Goal: Task Accomplishment & Management: Manage account settings

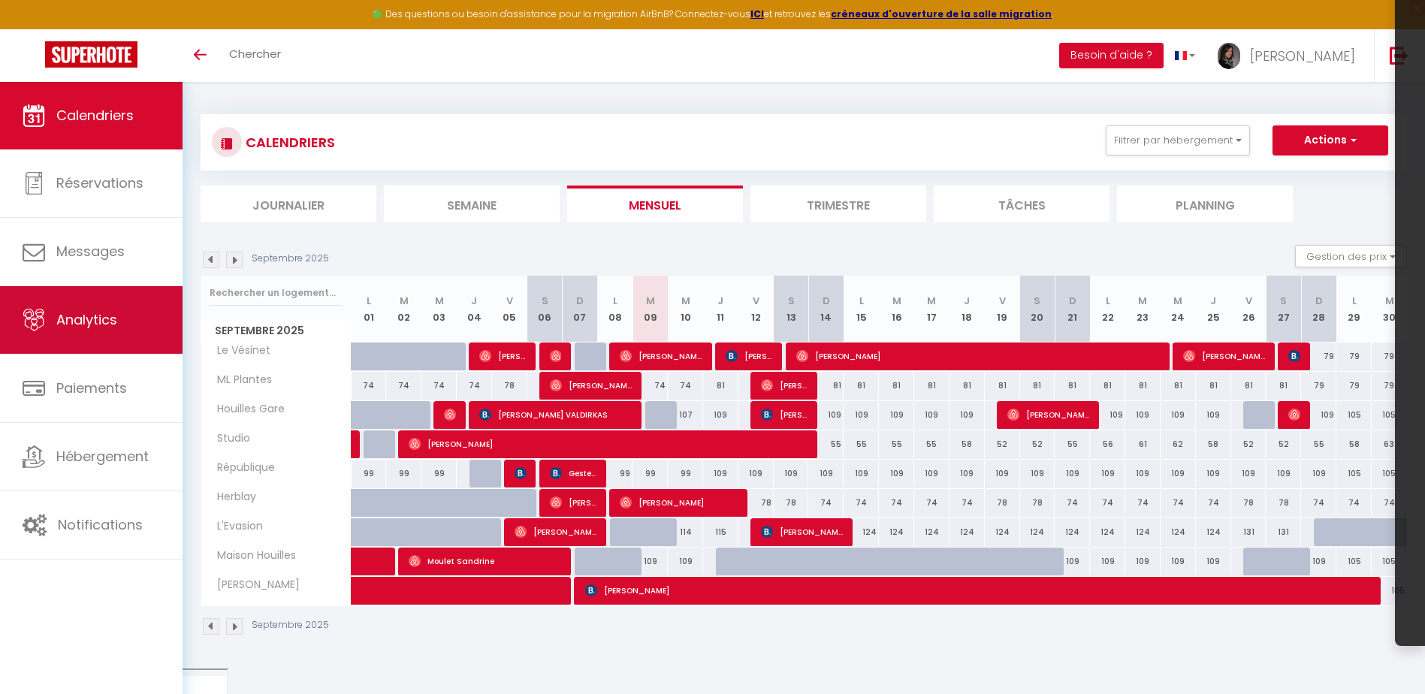
click at [109, 321] on span "Analytics" at bounding box center [86, 319] width 61 height 19
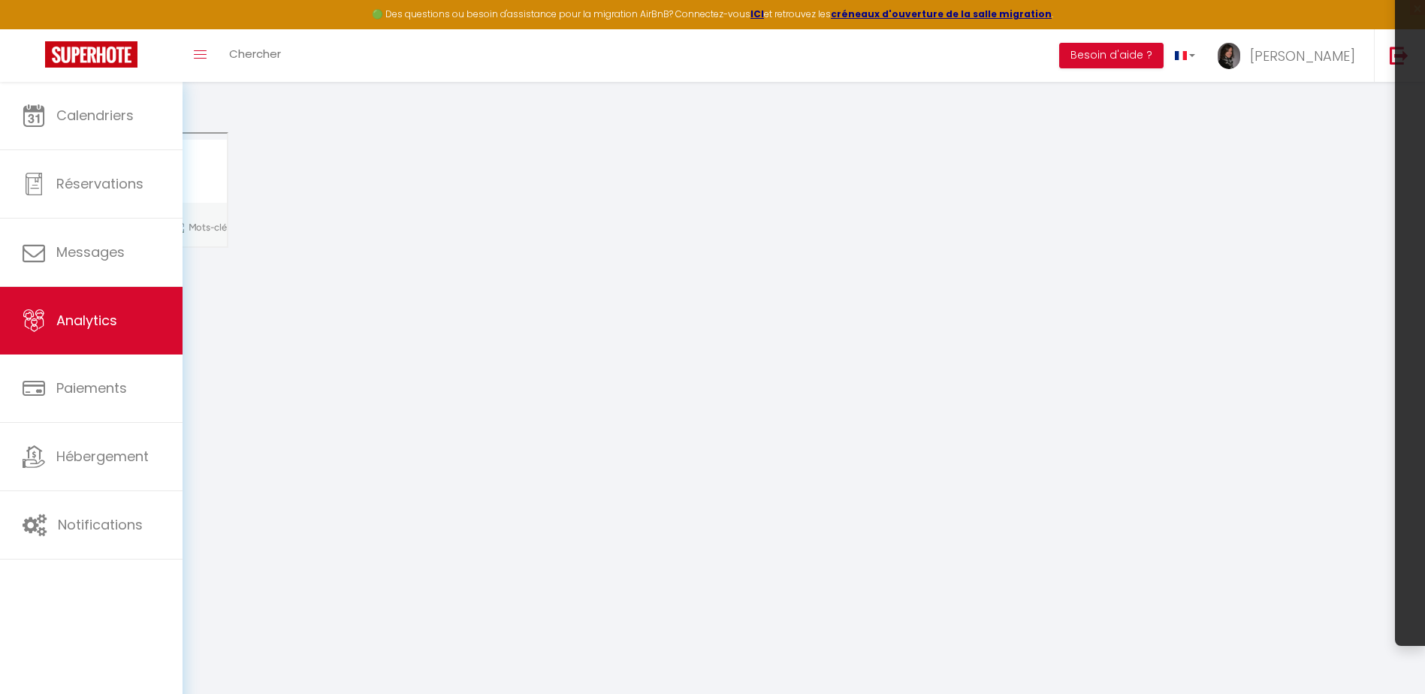
select select "2025"
select select "9"
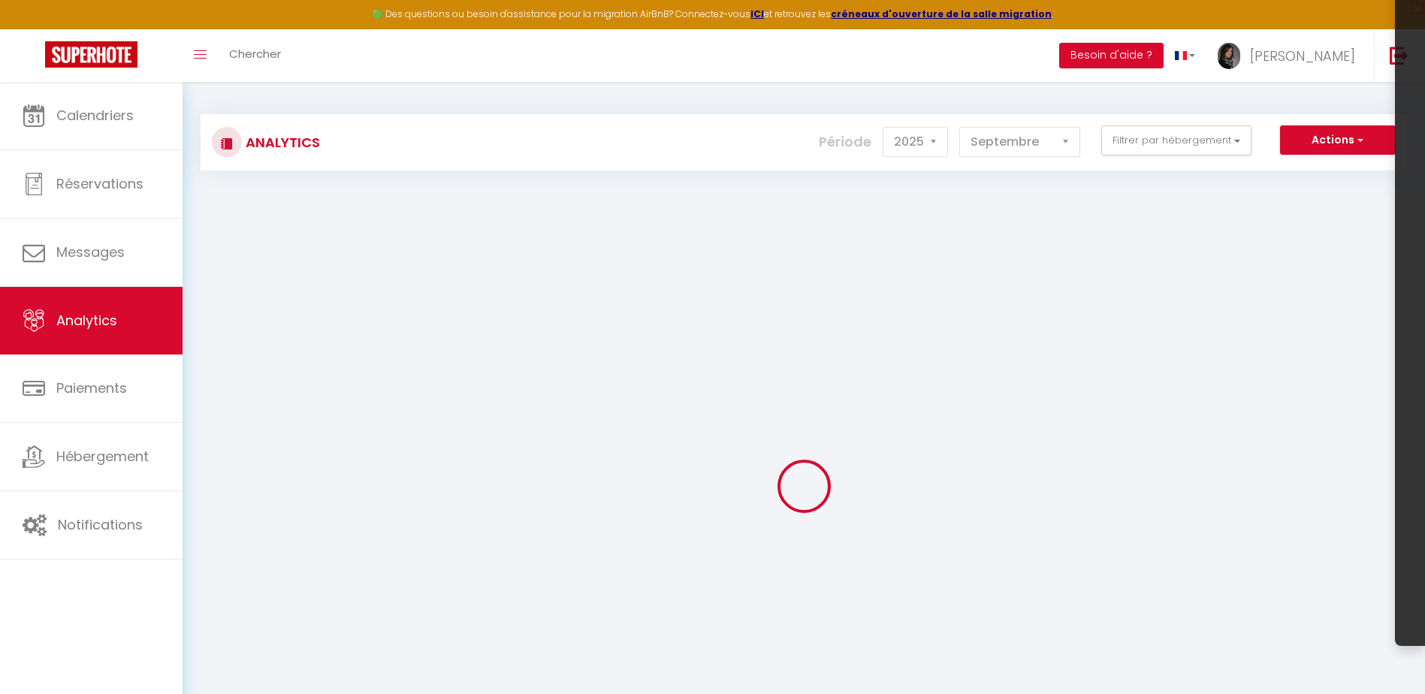
checkbox input "false"
checkbox Vésinet "false"
checkbox input "false"
checkbox Houilles "false"
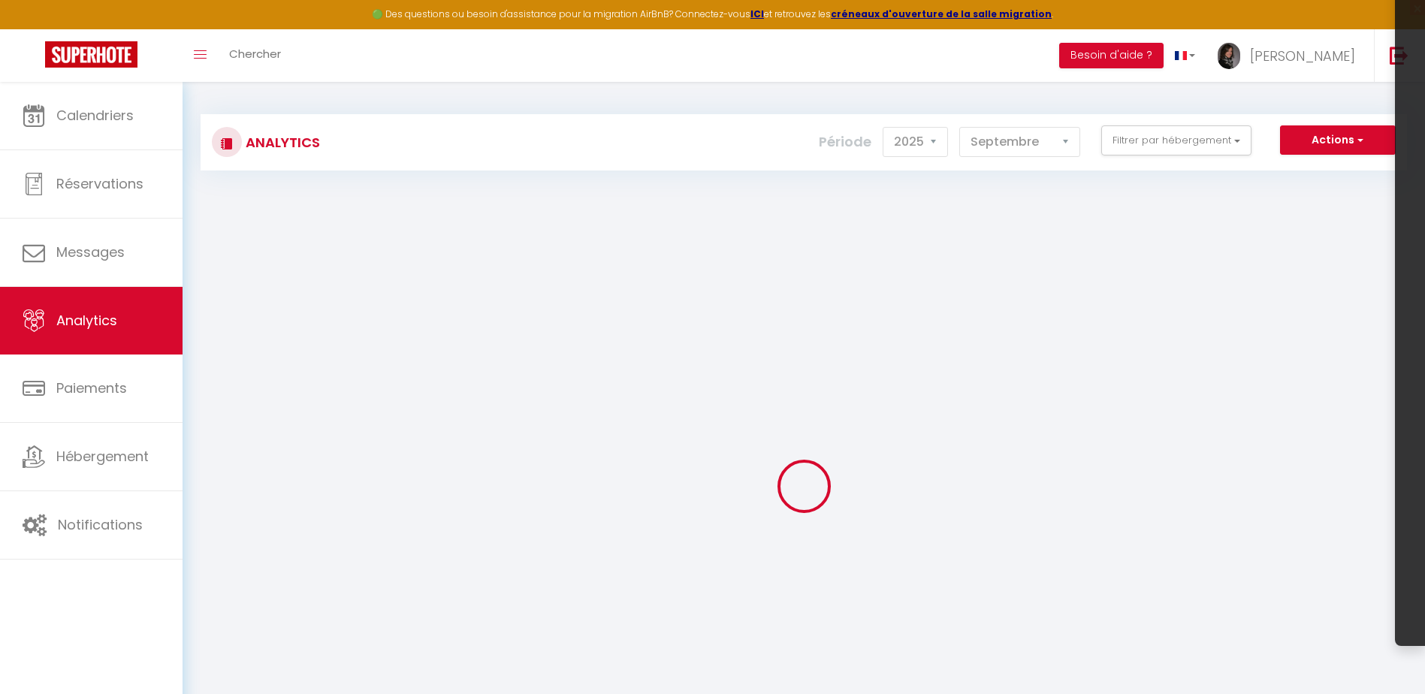
checkbox Castel "false"
checkbox Gare "false"
checkbox Plantes "false"
checkbox input "false"
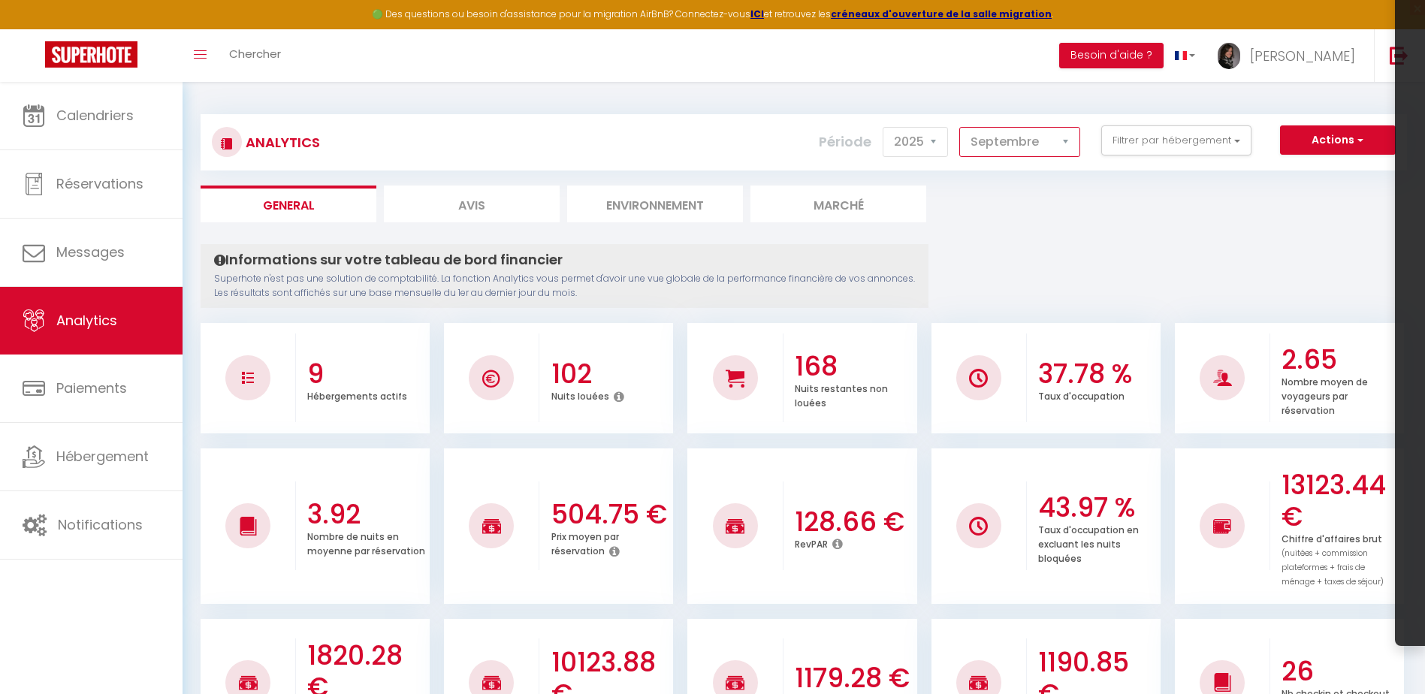
click at [1009, 137] on select "Janvier Février Mars Avril Mai Juin Juillet Août Septembre Octobre Novembre Déc…" at bounding box center [1019, 142] width 121 height 30
select select "8"
click at [960, 127] on select "Janvier Février Mars Avril Mai Juin Juillet Août Septembre Octobre Novembre Déc…" at bounding box center [1019, 142] width 121 height 30
checkbox input "false"
checkbox Vésinet "false"
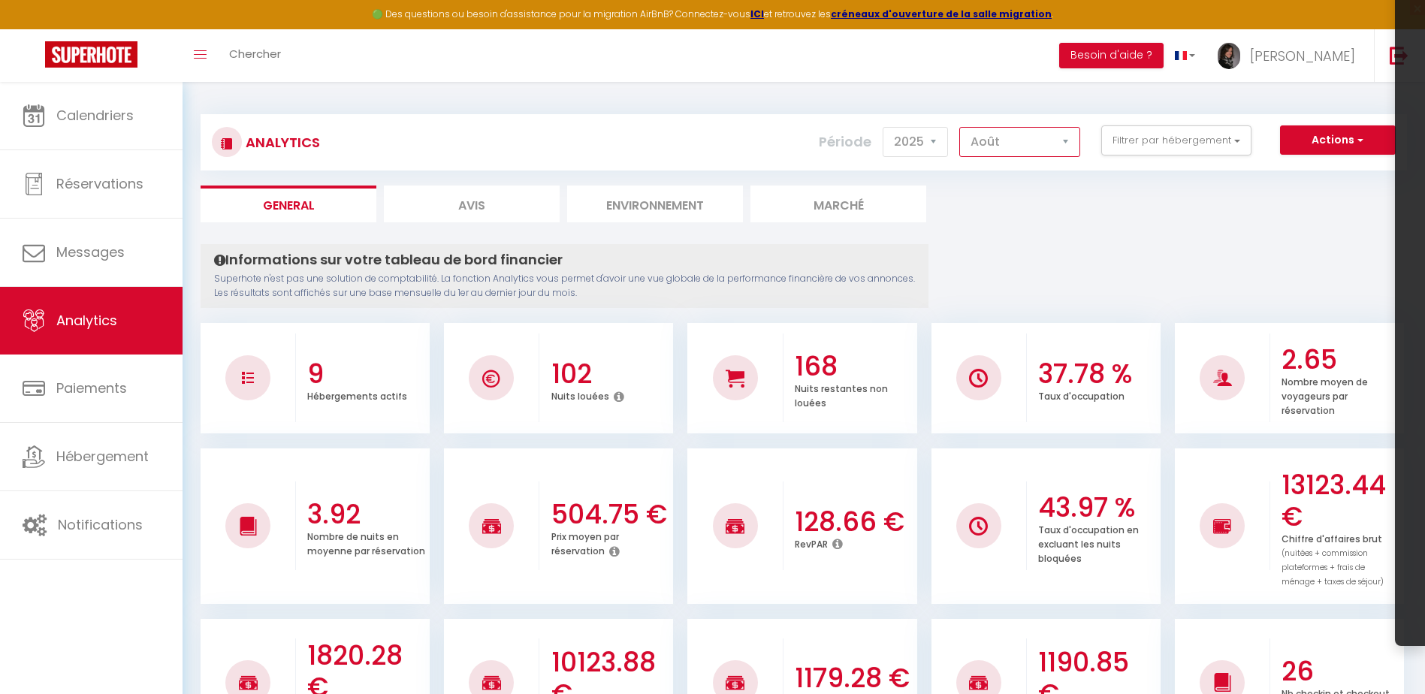
checkbox input "false"
checkbox Houilles "false"
checkbox Castel "false"
checkbox Gare "false"
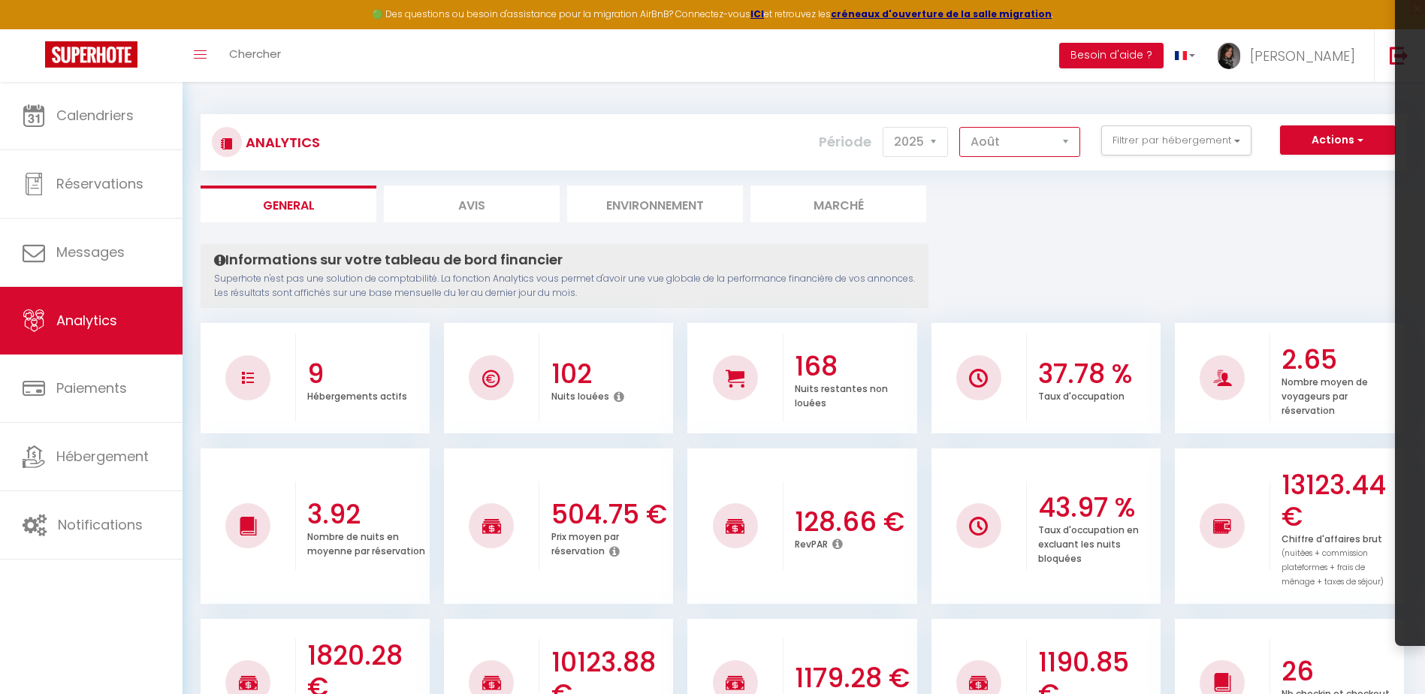
checkbox Plantes "false"
checkbox input "false"
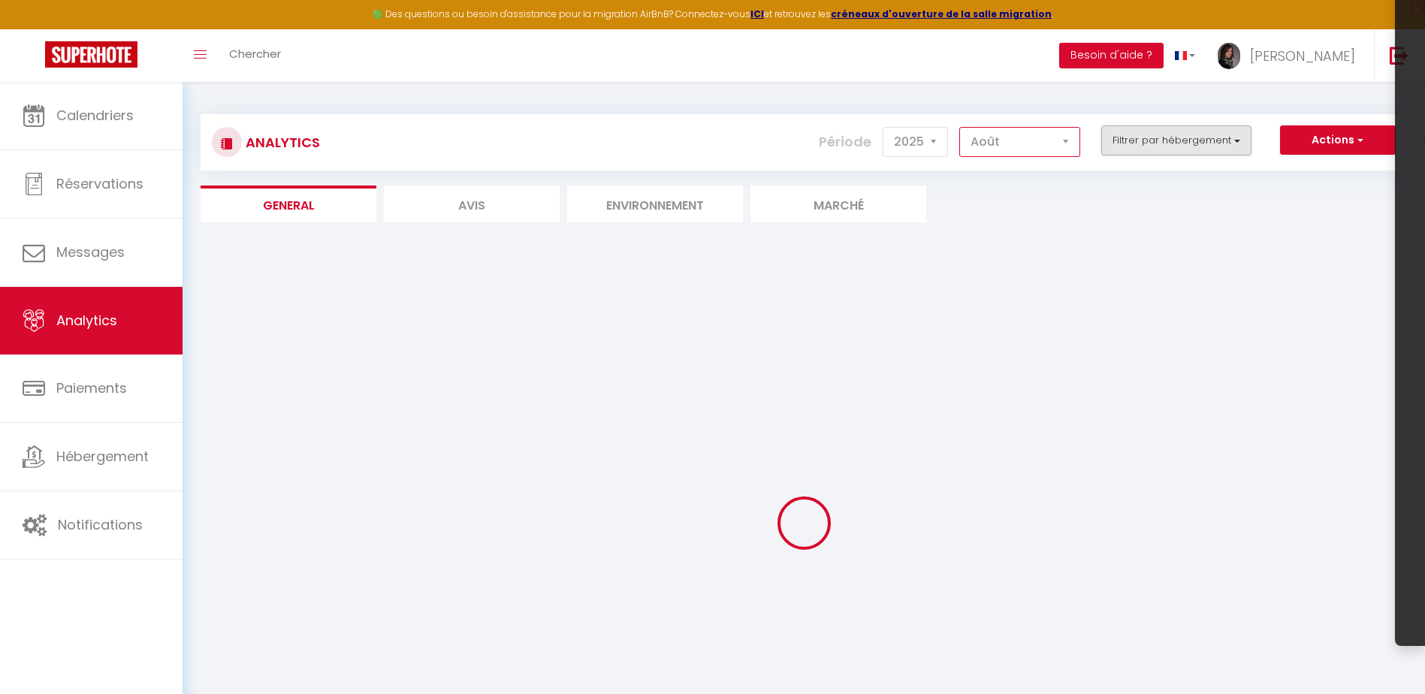
checkbox input "false"
checkbox Vésinet "false"
checkbox input "false"
checkbox Houilles "false"
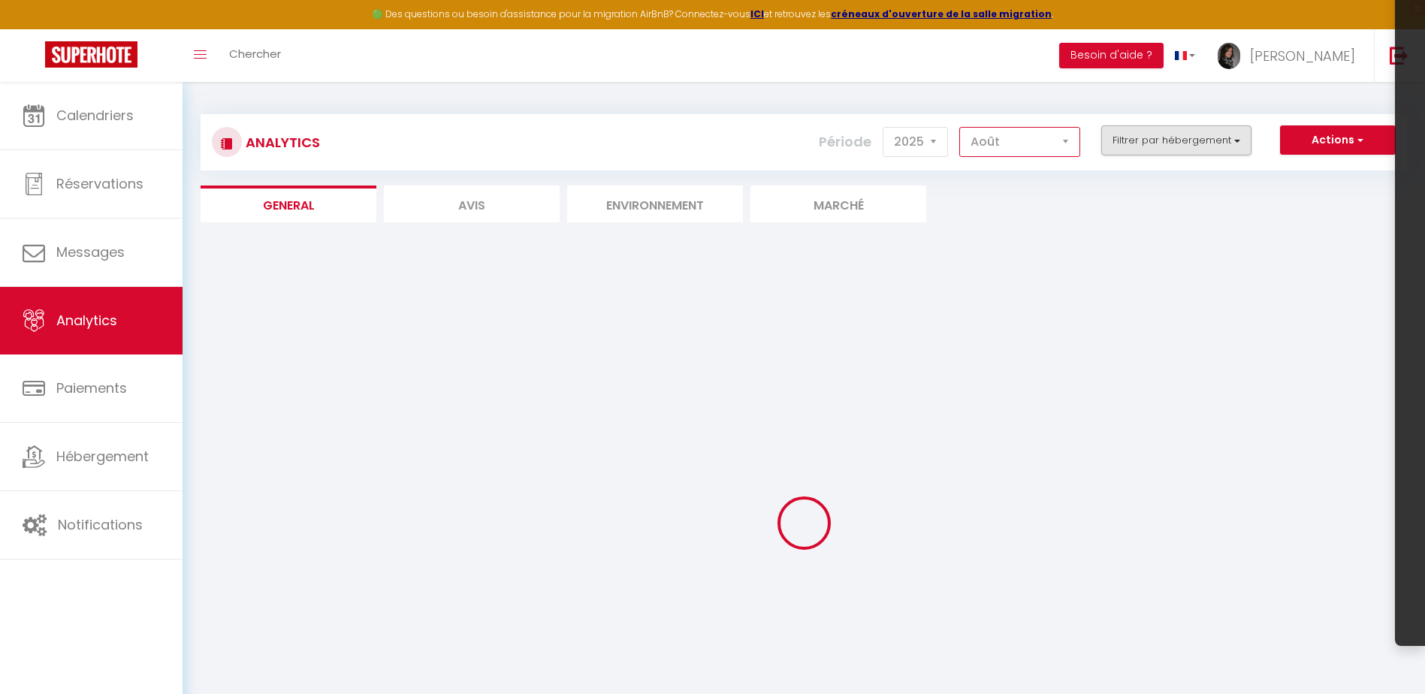
checkbox Castel "false"
checkbox Gare "false"
checkbox Plantes "false"
checkbox input "false"
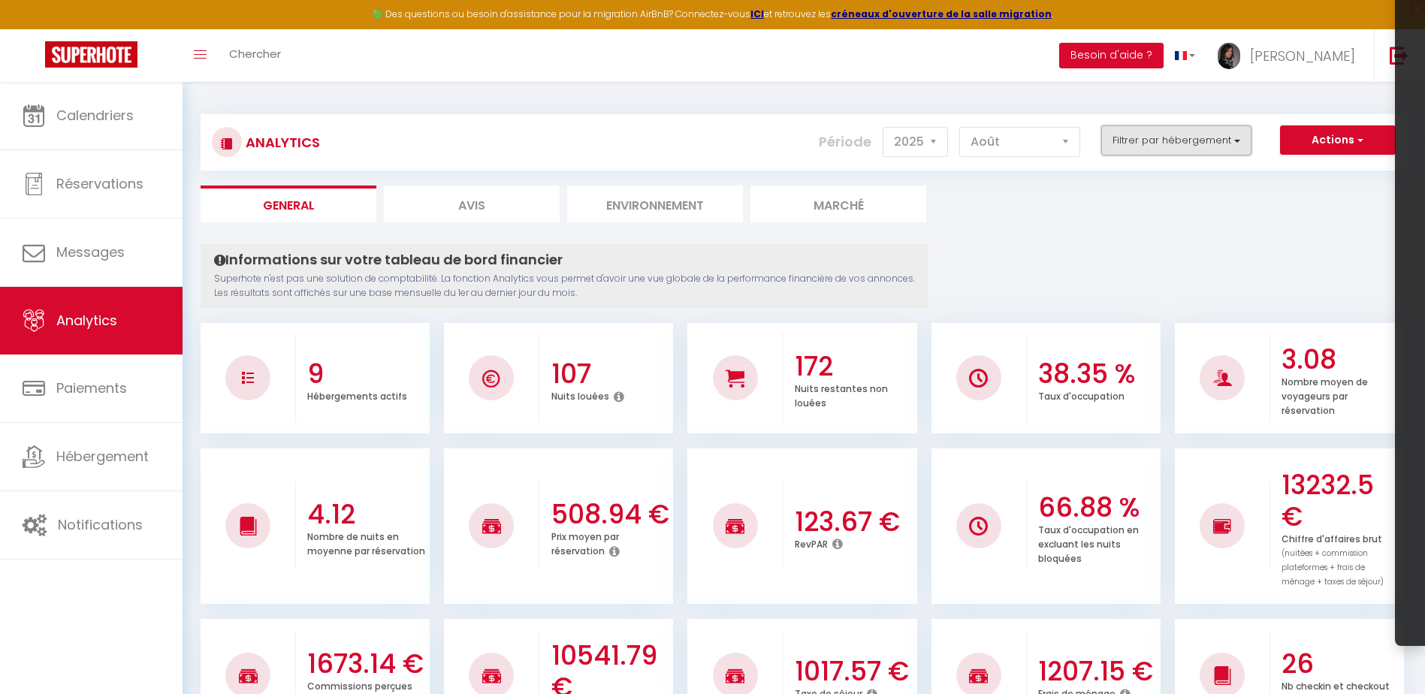
click at [1139, 141] on button "Filtrer par hébergement" at bounding box center [1176, 140] width 150 height 30
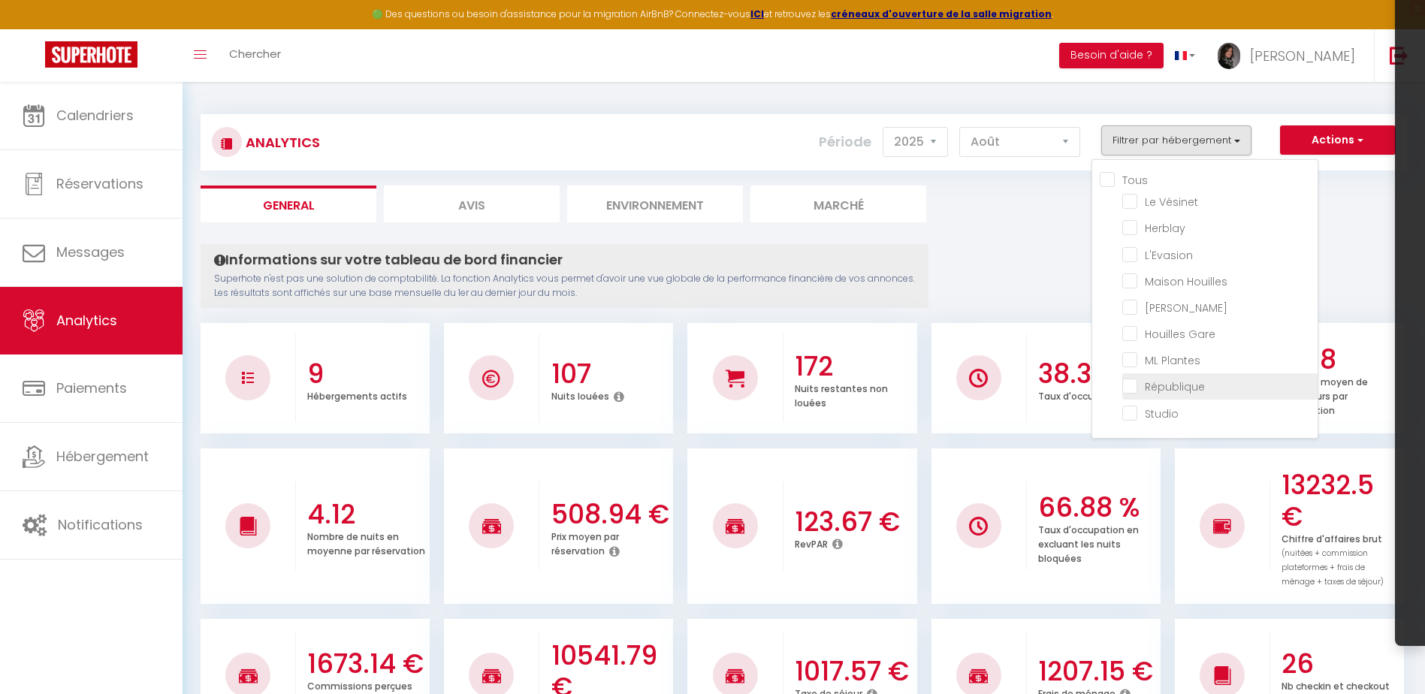
click at [1151, 392] on input "checkbox" at bounding box center [1219, 385] width 195 height 15
checkbox input "true"
checkbox Vésinet "false"
checkbox input "false"
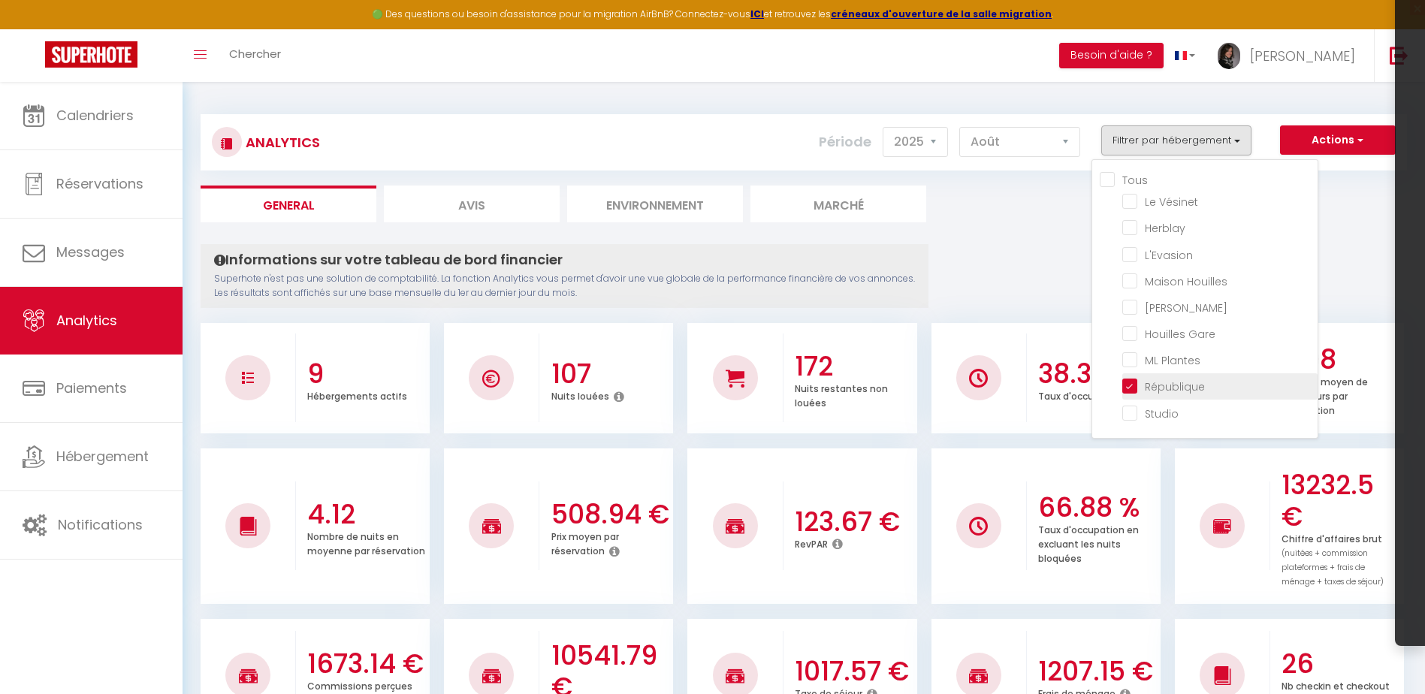
checkbox Houilles "false"
checkbox Castel "false"
checkbox Gare "false"
checkbox Plantes "false"
checkbox input "false"
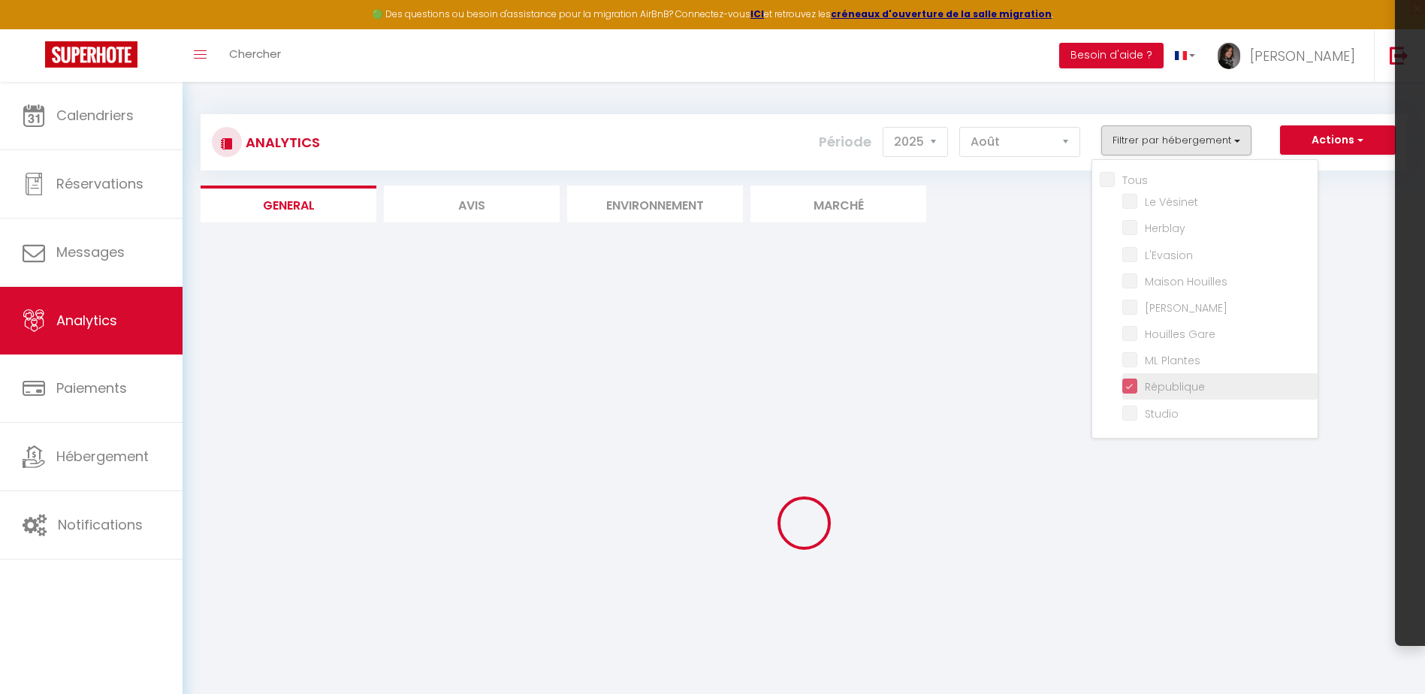
checkbox Vésinet "false"
checkbox input "false"
checkbox Houilles "false"
checkbox Castel "false"
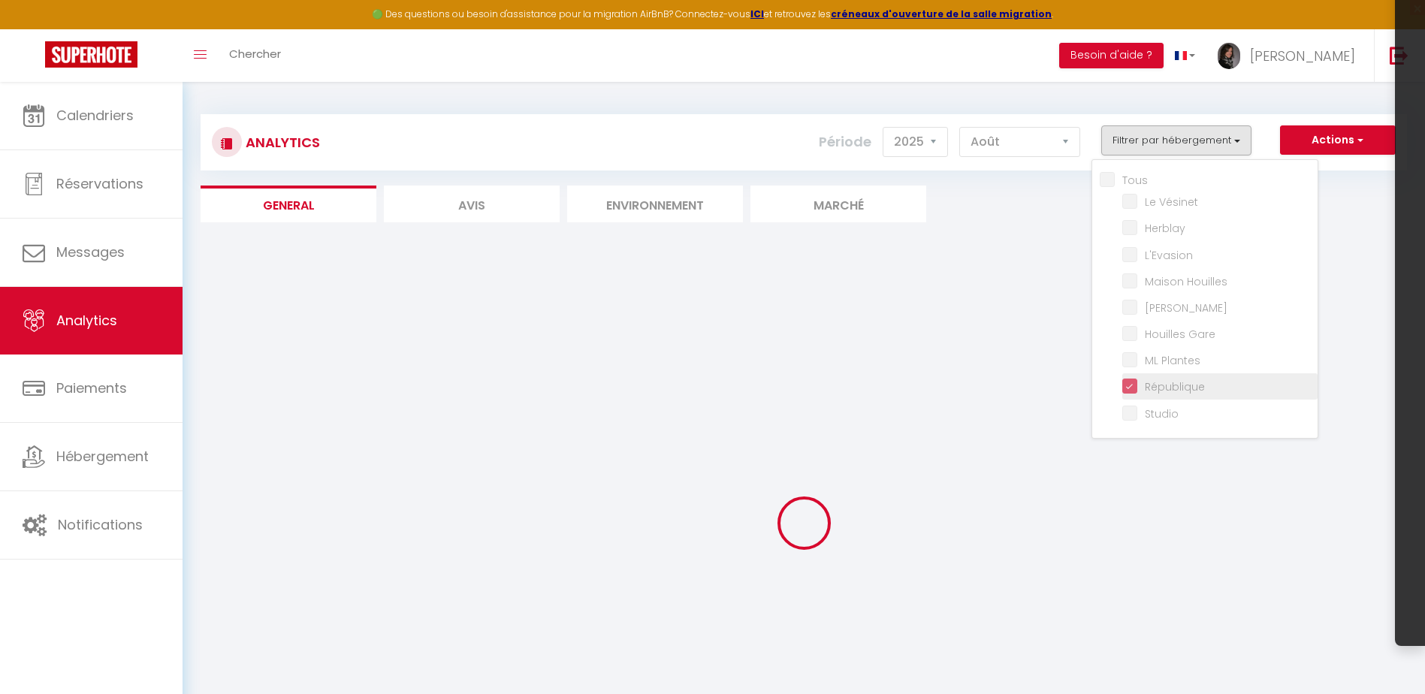
checkbox Gare "false"
checkbox Plantes "false"
checkbox input "false"
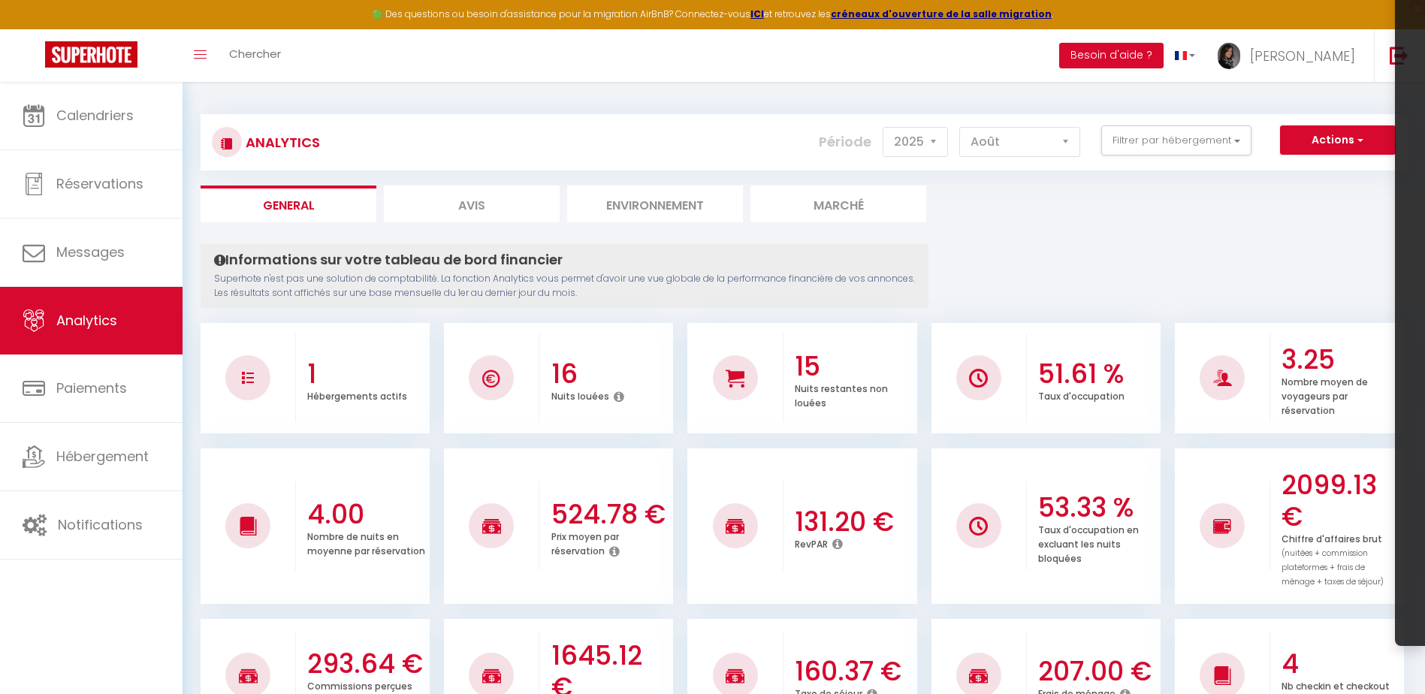
click at [1161, 204] on ul "General Avis Environnement Marché" at bounding box center [804, 204] width 1206 height 37
click at [1002, 108] on div "Analytics Actions Génération SuperConciergerie Génération SuperAnalyzer Générat…" at bounding box center [804, 135] width 1206 height 71
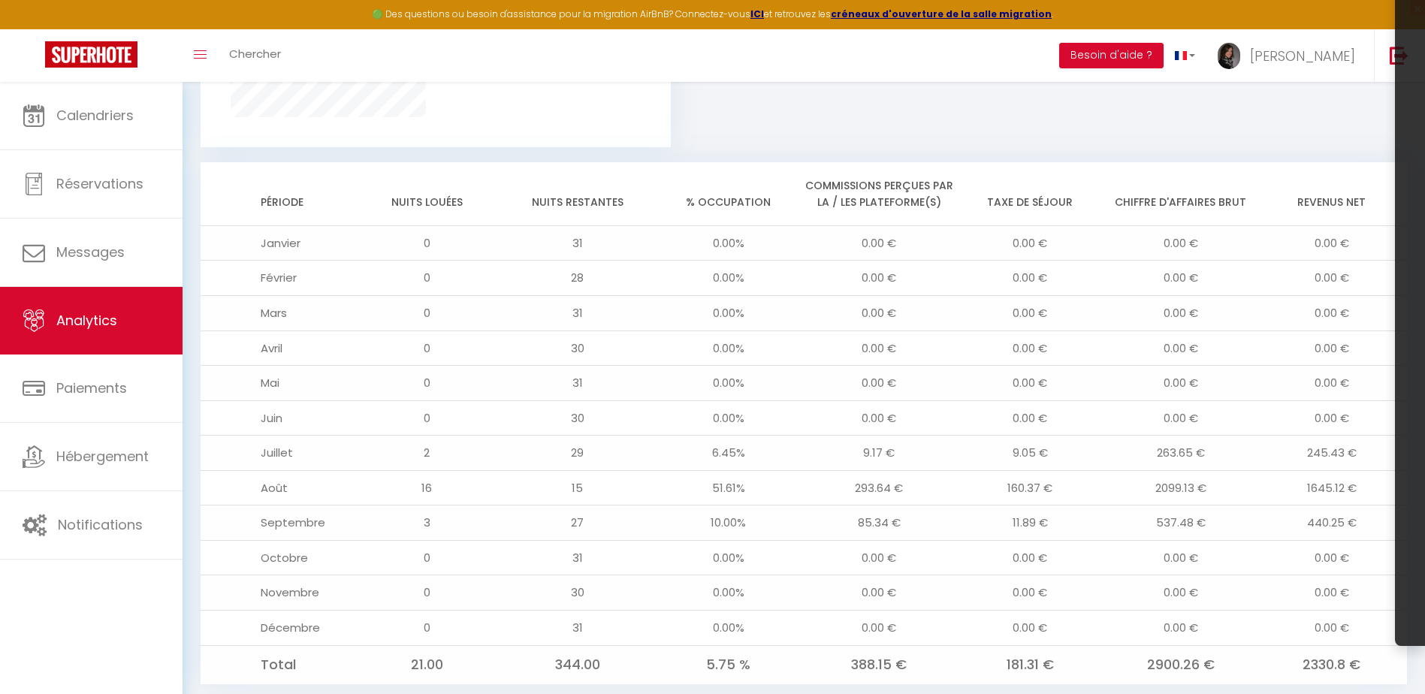
scroll to position [1194, 0]
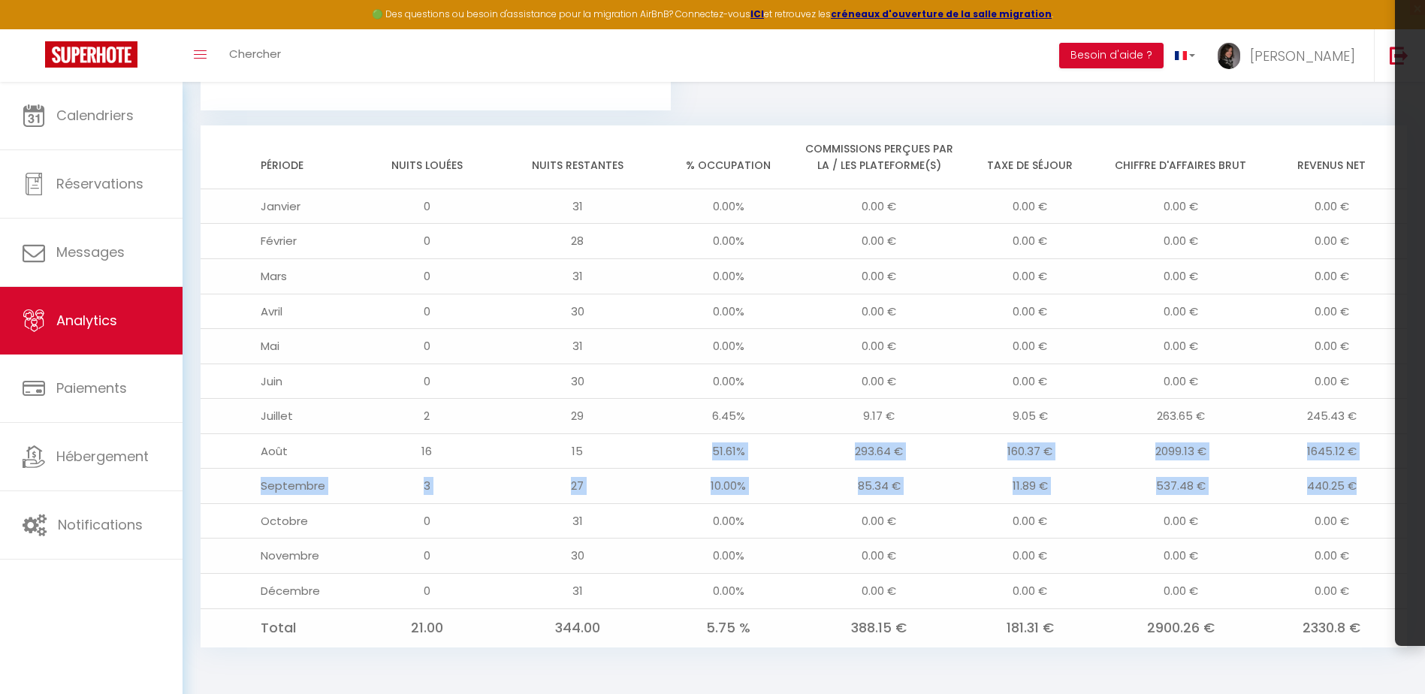
drag, startPoint x: 701, startPoint y: 449, endPoint x: 1371, endPoint y: 481, distance: 669.9
click at [1371, 481] on tbody "Janvier 0 31 0.00% 0.00 € 0.00 € 0.00 € 0.00 € Février 0 28 0.00% 0.00 € 0.00 €…" at bounding box center [804, 418] width 1206 height 458
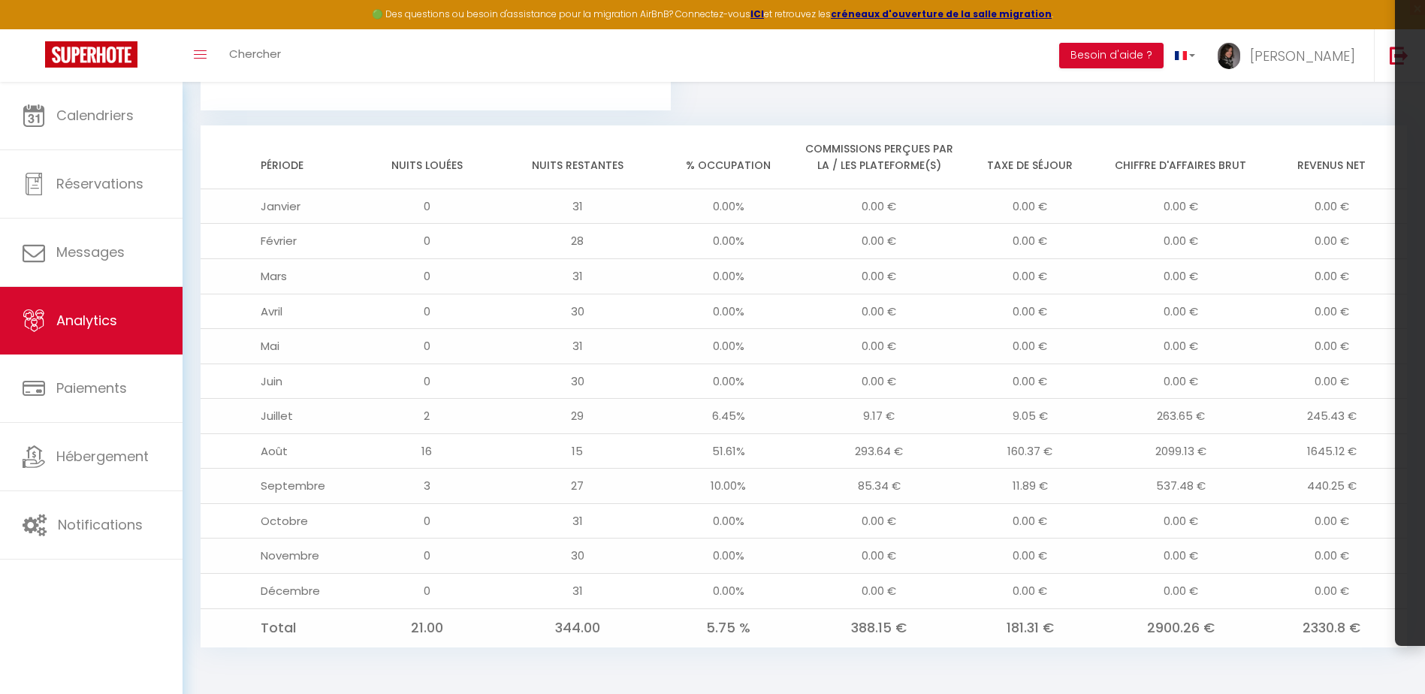
click at [347, 457] on td "Août" at bounding box center [276, 450] width 151 height 35
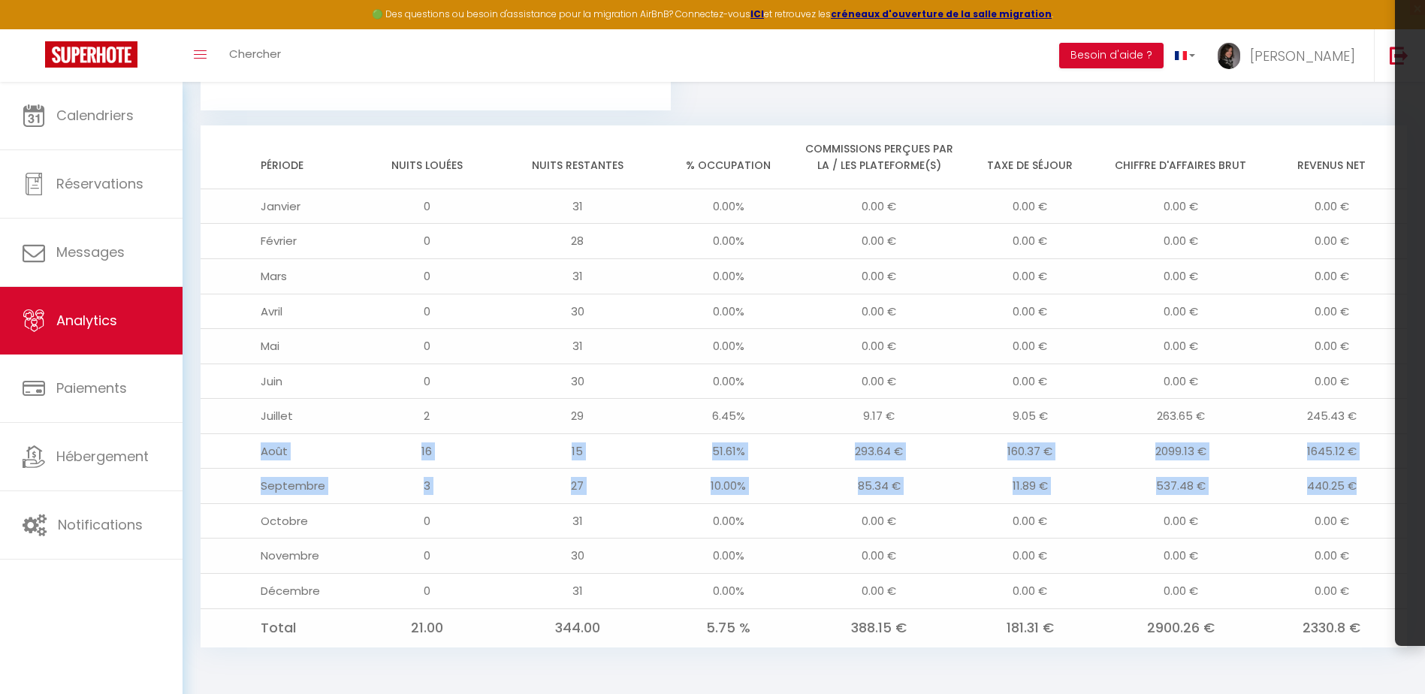
drag, startPoint x: 255, startPoint y: 450, endPoint x: 1377, endPoint y: 473, distance: 1122.3
click at [1377, 473] on tbody "Janvier 0 31 0.00% 0.00 € 0.00 € 0.00 € 0.00 € Février 0 28 0.00% 0.00 € 0.00 €…" at bounding box center [804, 418] width 1206 height 458
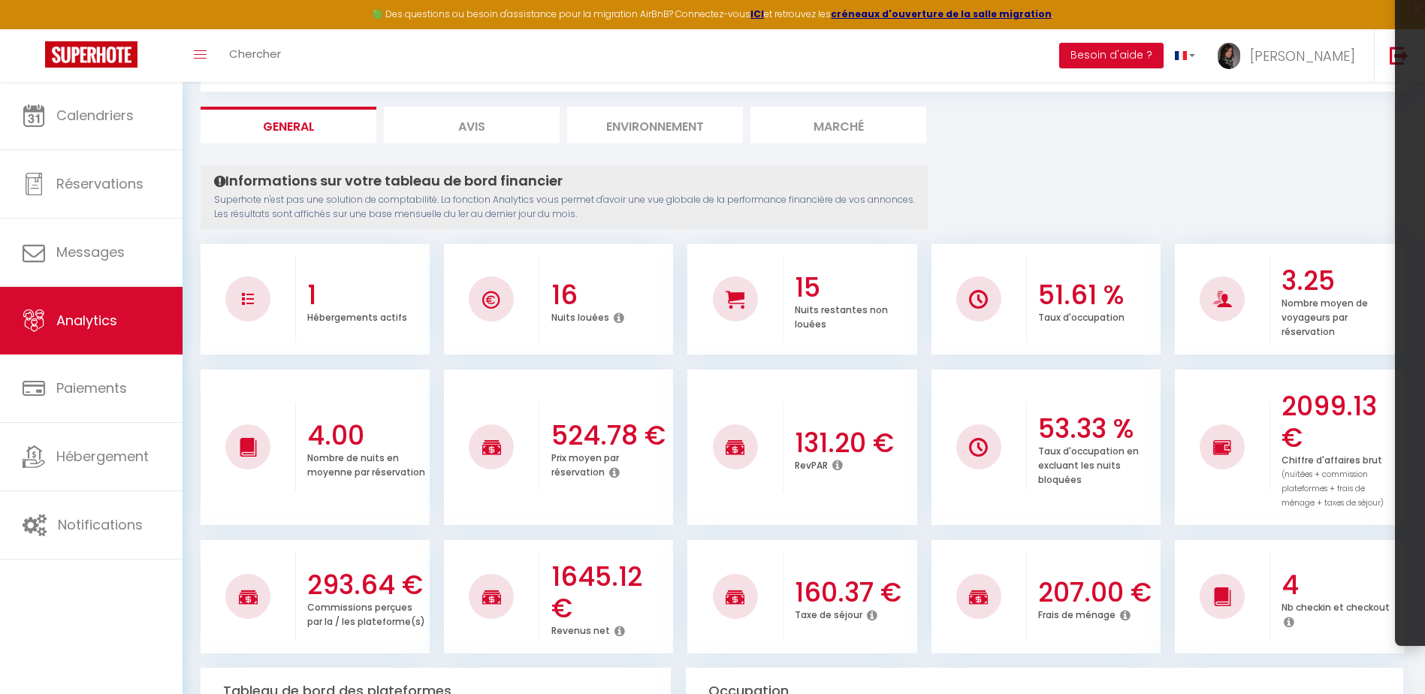
scroll to position [0, 0]
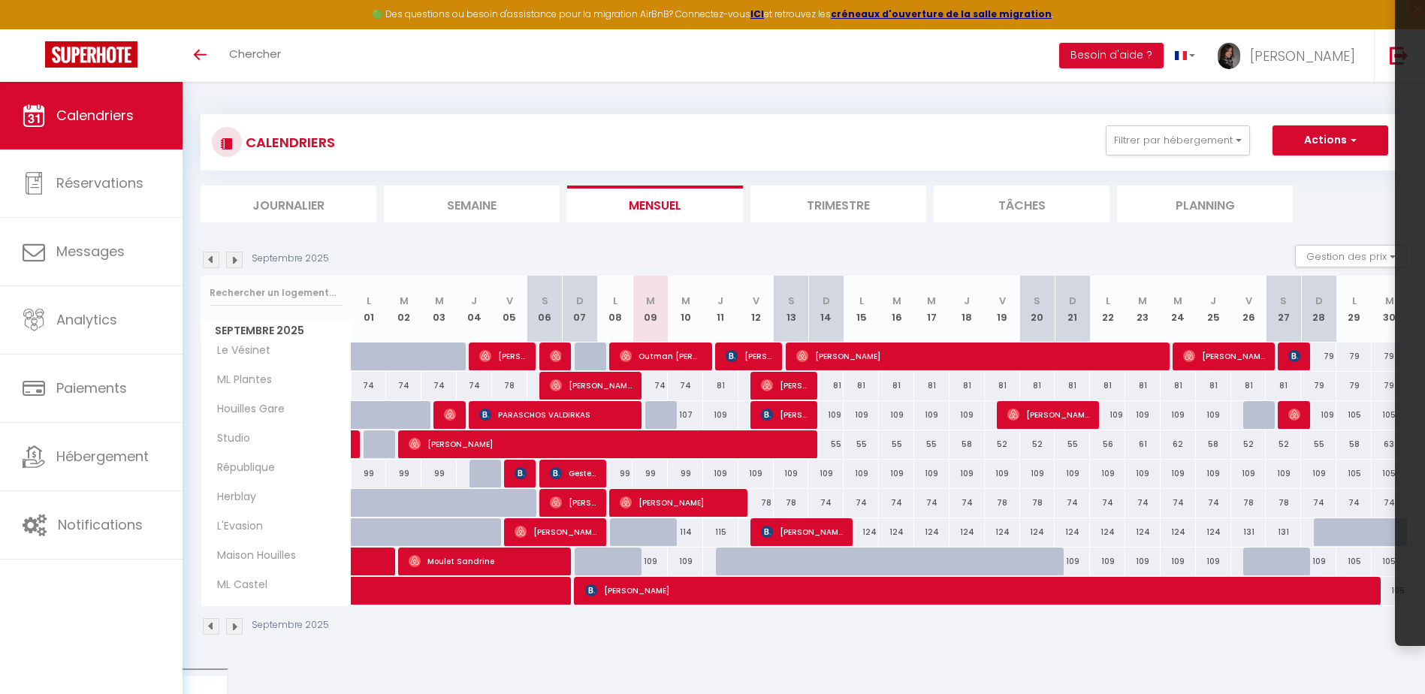
click at [237, 260] on img at bounding box center [234, 260] width 17 height 17
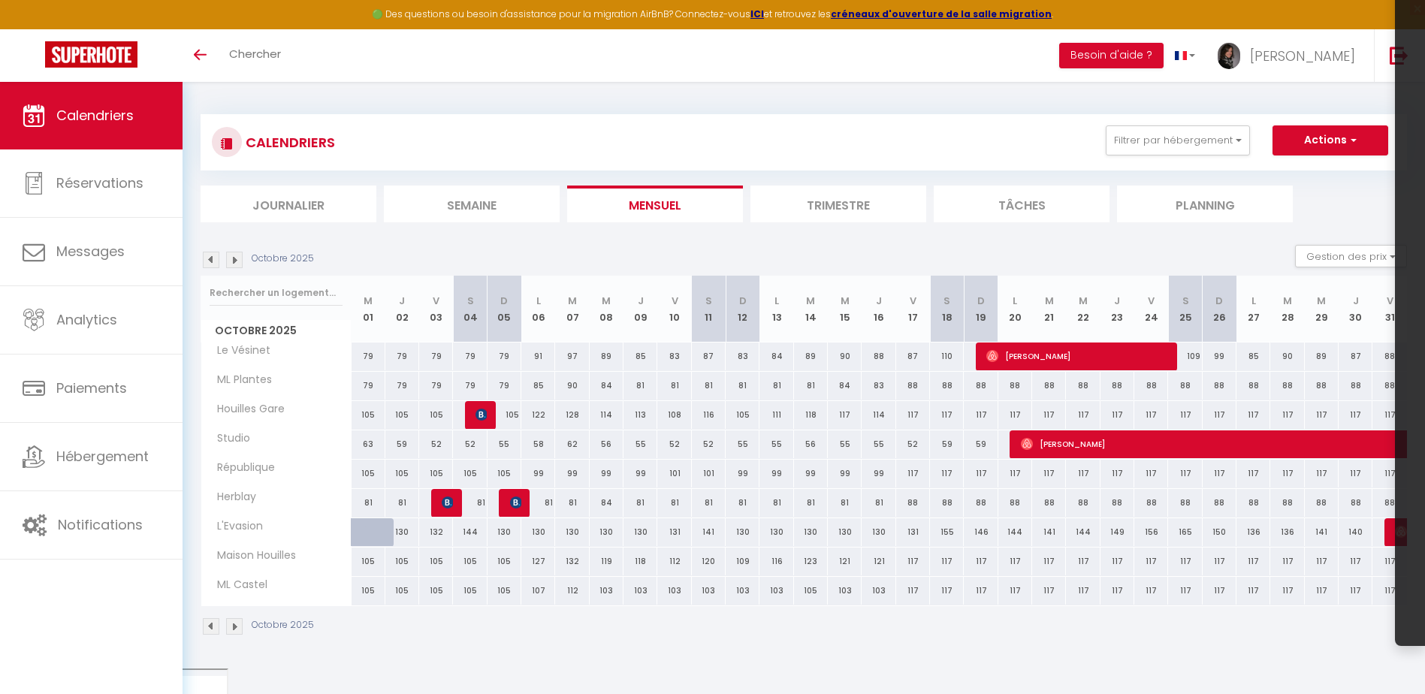
click at [210, 266] on img at bounding box center [211, 260] width 17 height 17
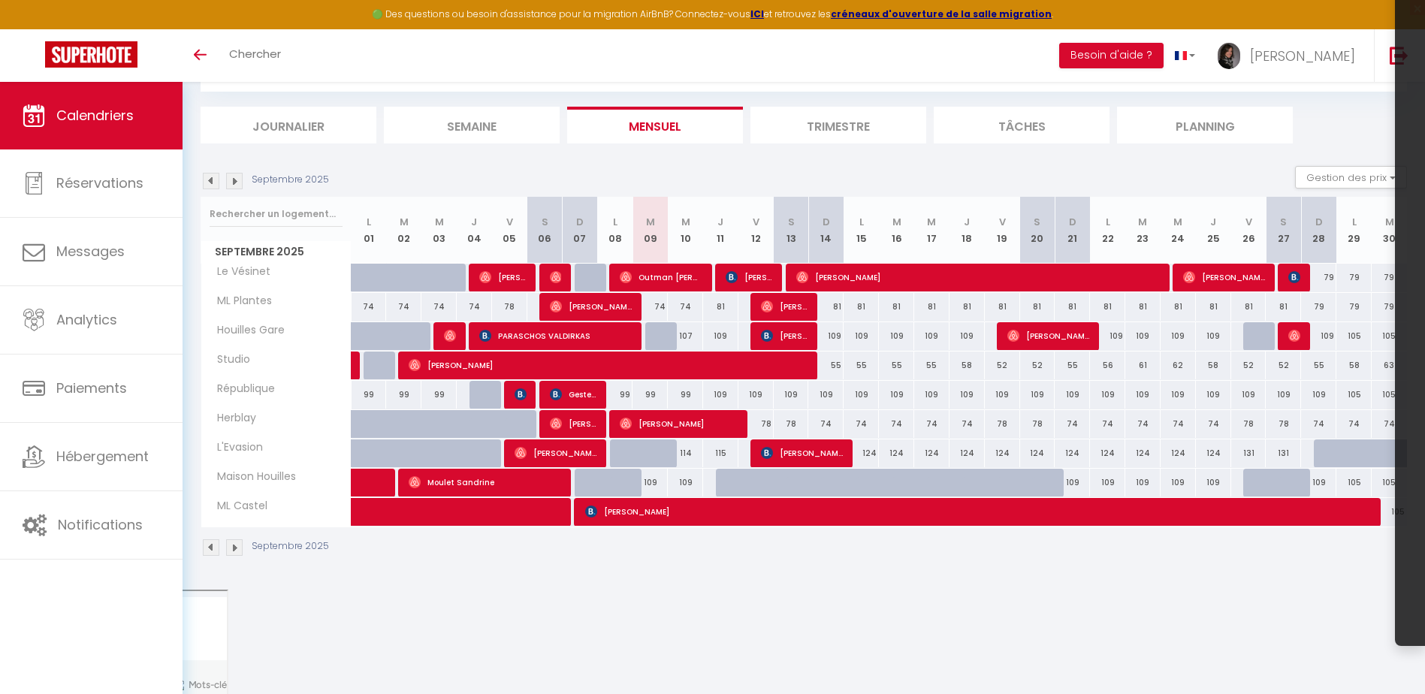
scroll to position [82, 0]
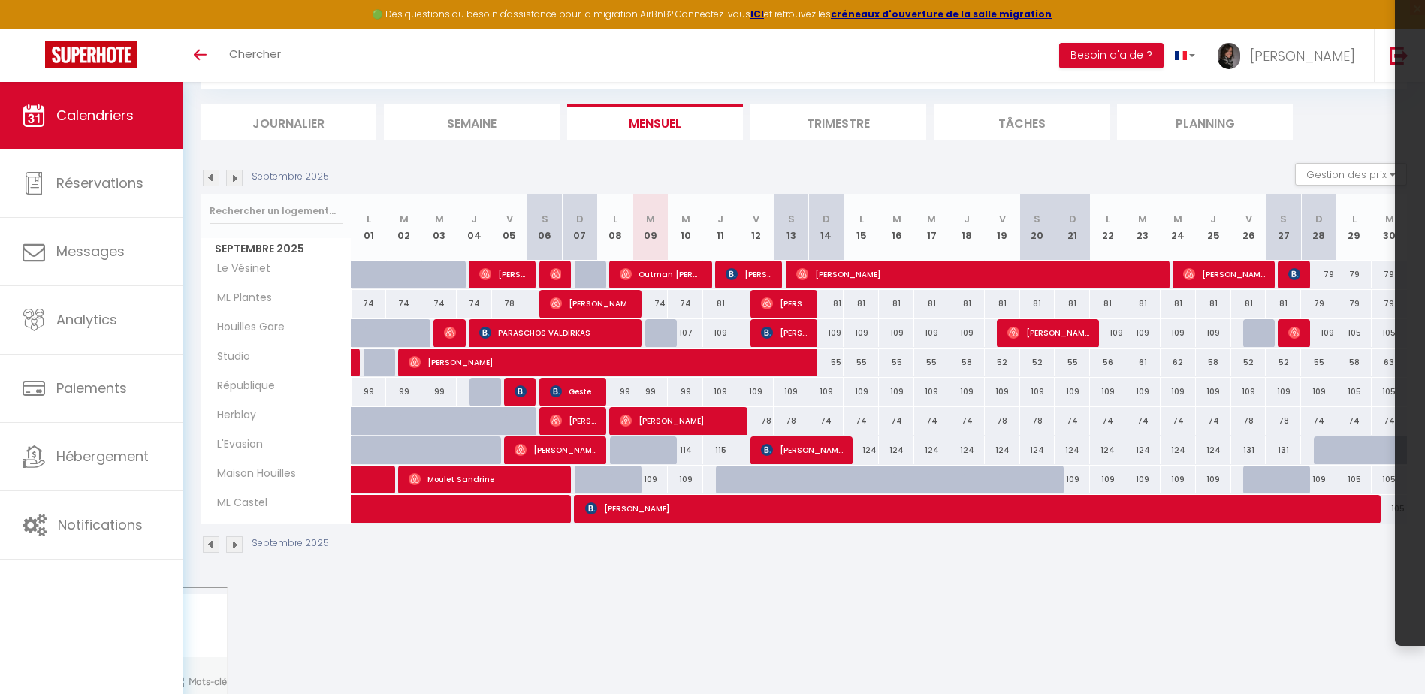
click at [208, 180] on img at bounding box center [211, 178] width 17 height 17
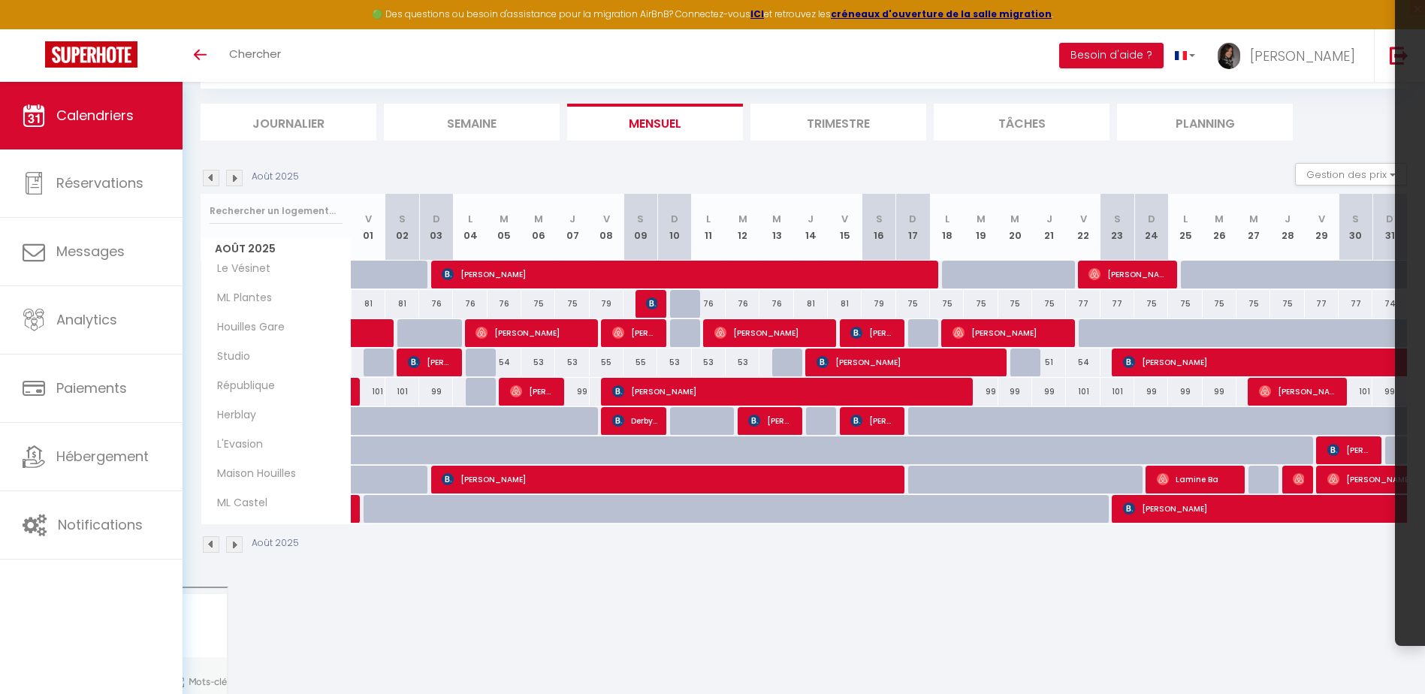
click at [234, 177] on img at bounding box center [234, 178] width 17 height 17
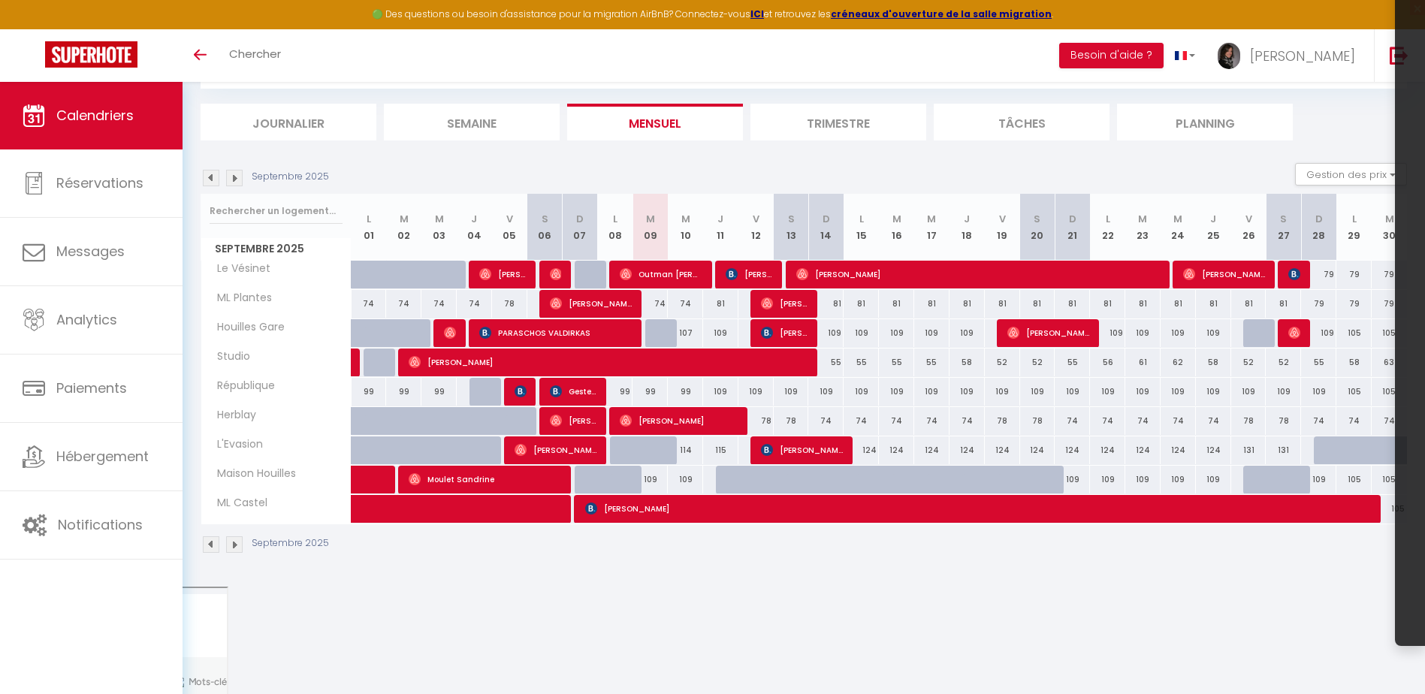
click at [209, 186] on div "Septembre 2025 Gestion des prix Nb Nuits minimum Règles Disponibilité" at bounding box center [804, 178] width 1206 height 31
click at [210, 175] on img at bounding box center [211, 178] width 17 height 17
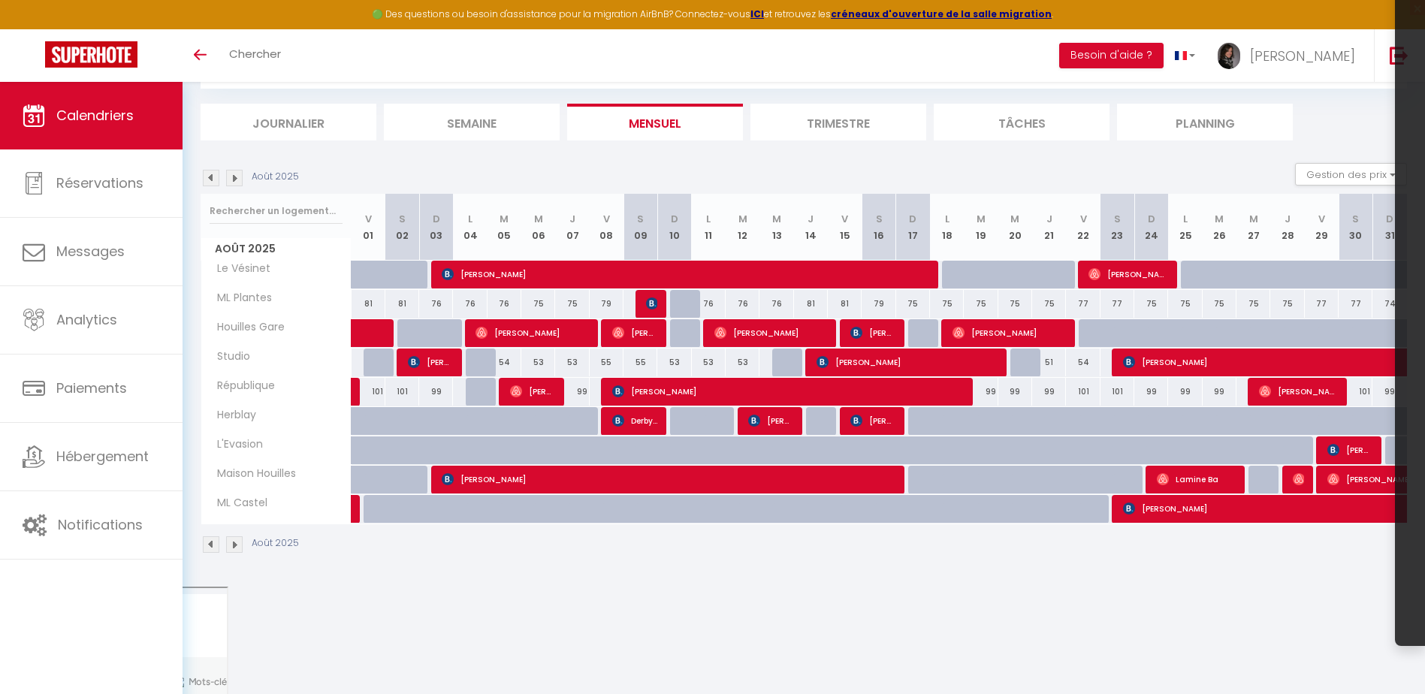
click at [233, 174] on img at bounding box center [234, 178] width 17 height 17
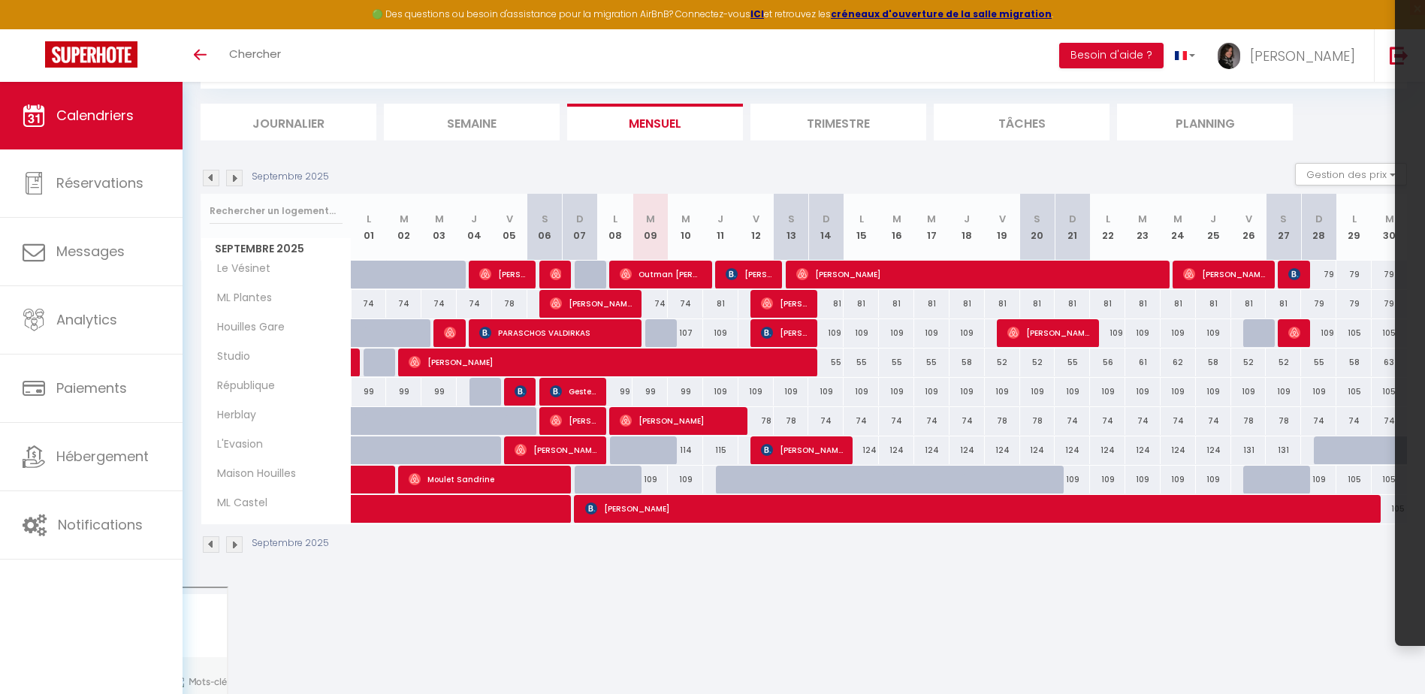
click at [238, 182] on img at bounding box center [234, 178] width 17 height 17
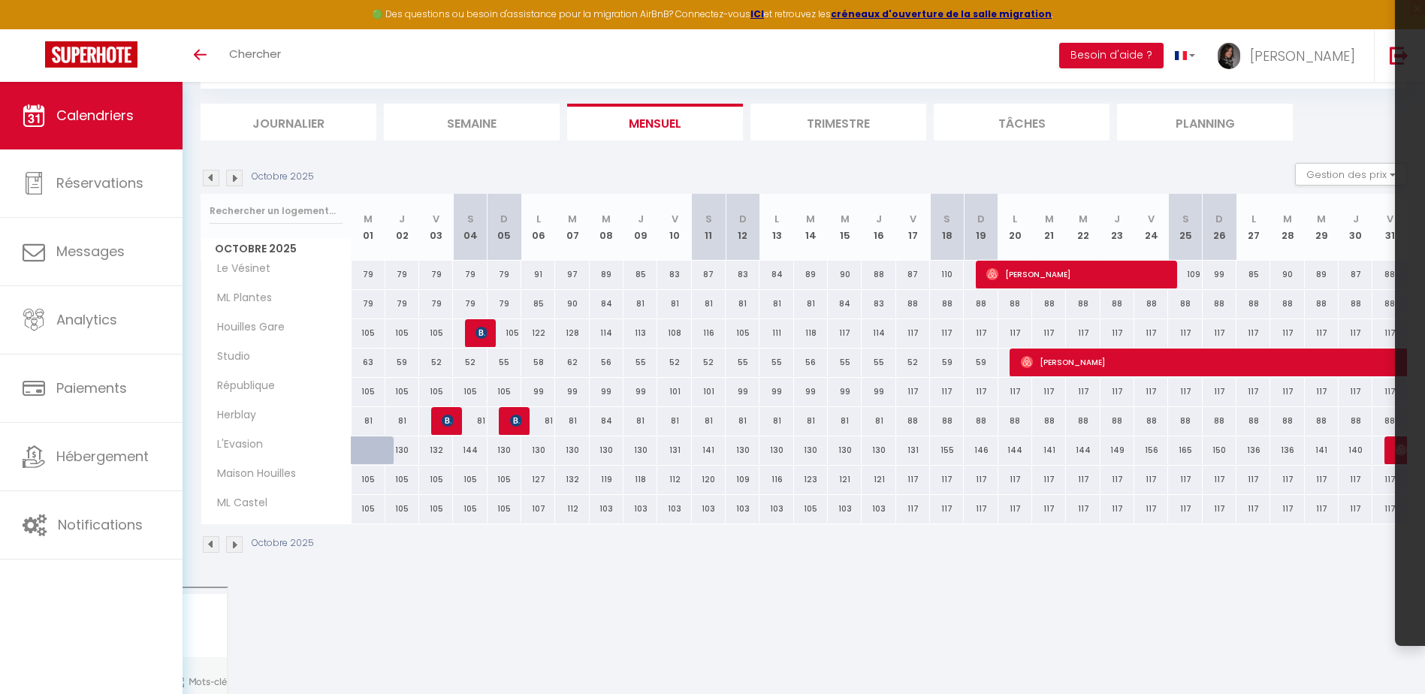
click at [215, 181] on img at bounding box center [211, 178] width 17 height 17
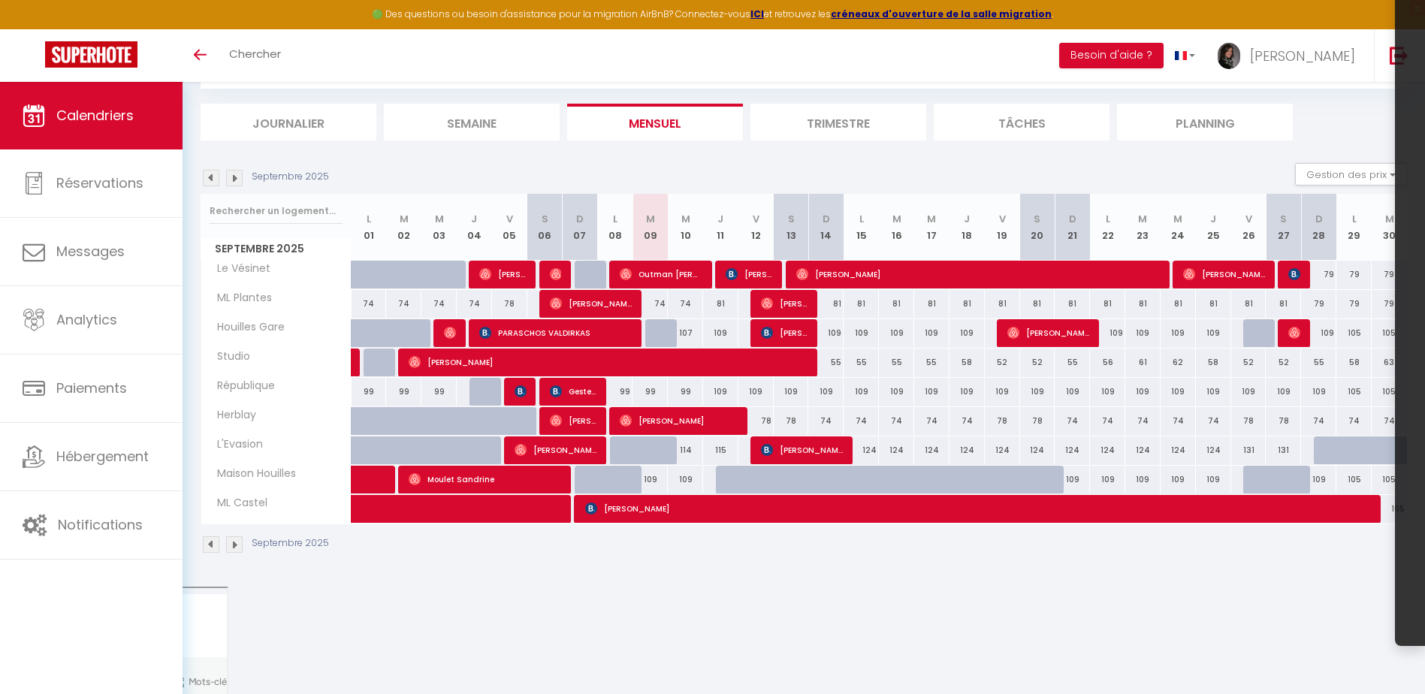
scroll to position [0, 0]
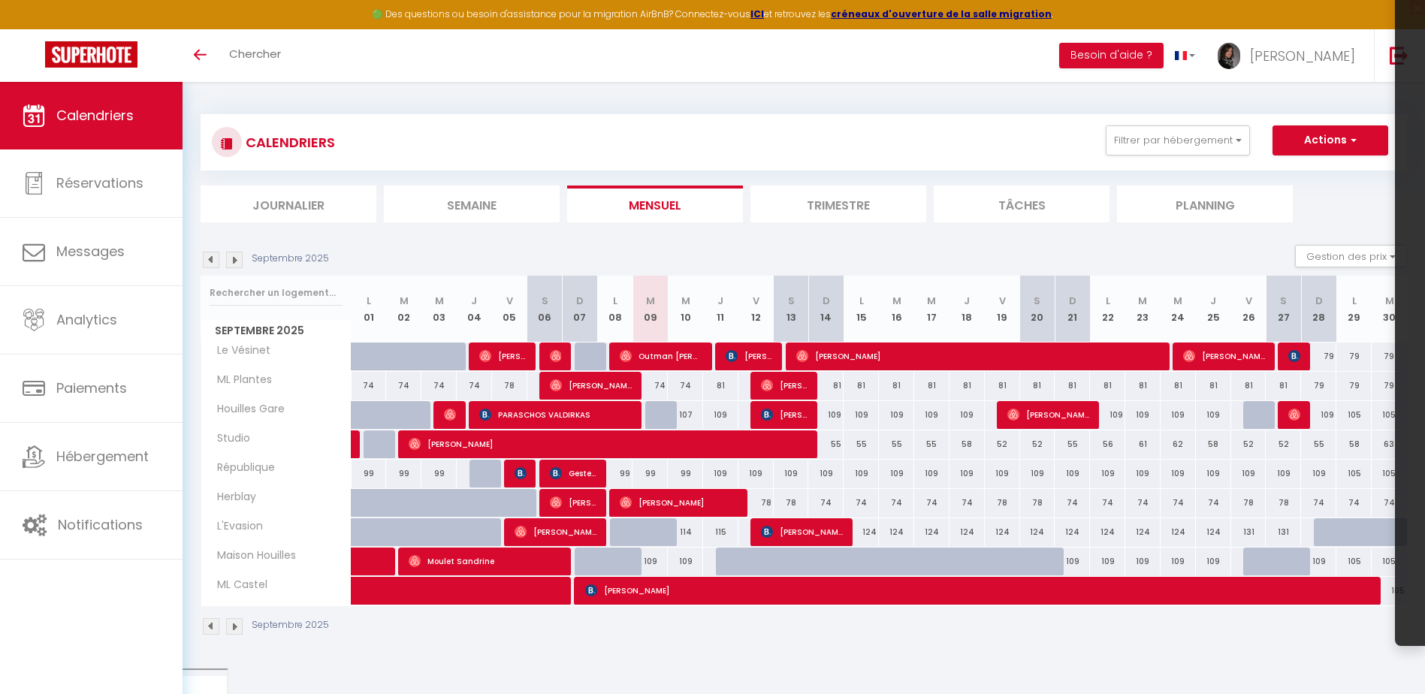
click at [605, 262] on div "Septembre 2025 Gestion des prix Nb Nuits minimum Règles Disponibilité" at bounding box center [804, 260] width 1206 height 31
click at [236, 265] on img at bounding box center [234, 260] width 17 height 17
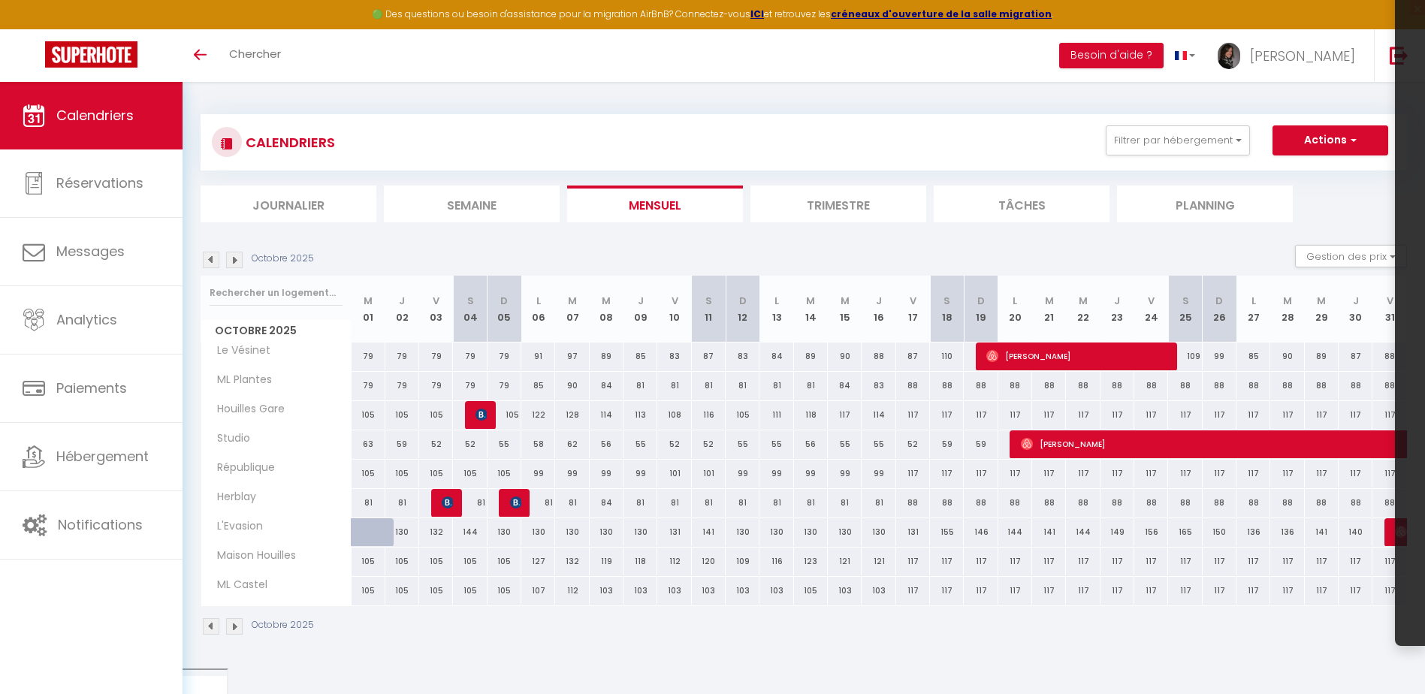
click at [236, 265] on img at bounding box center [234, 260] width 17 height 17
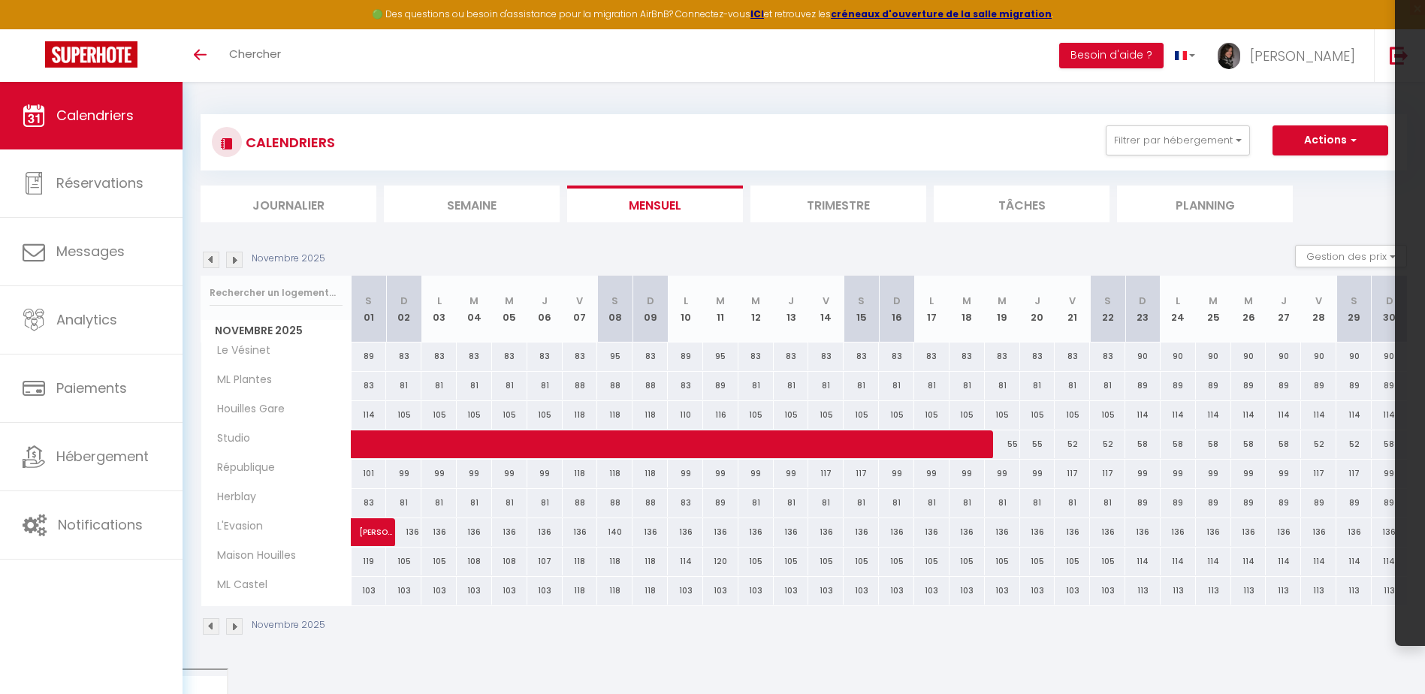
click at [236, 265] on img at bounding box center [234, 260] width 17 height 17
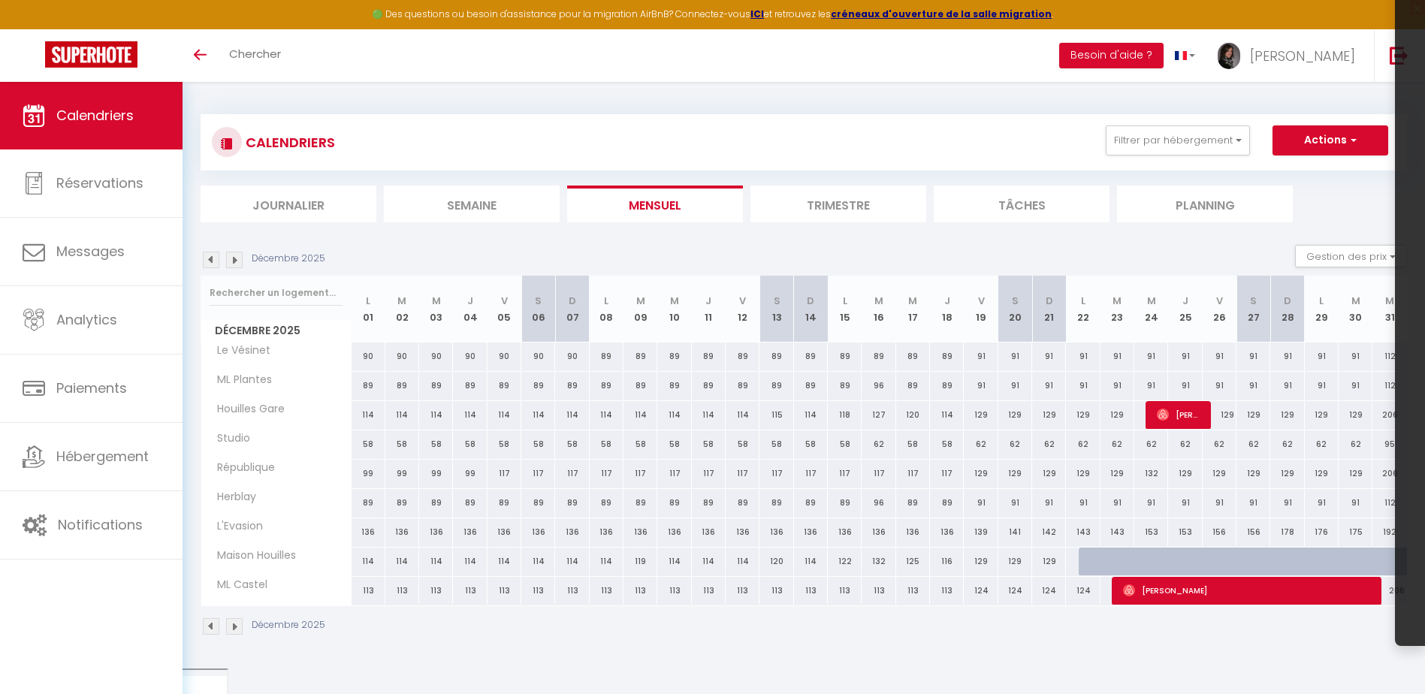
click at [234, 263] on img at bounding box center [234, 260] width 17 height 17
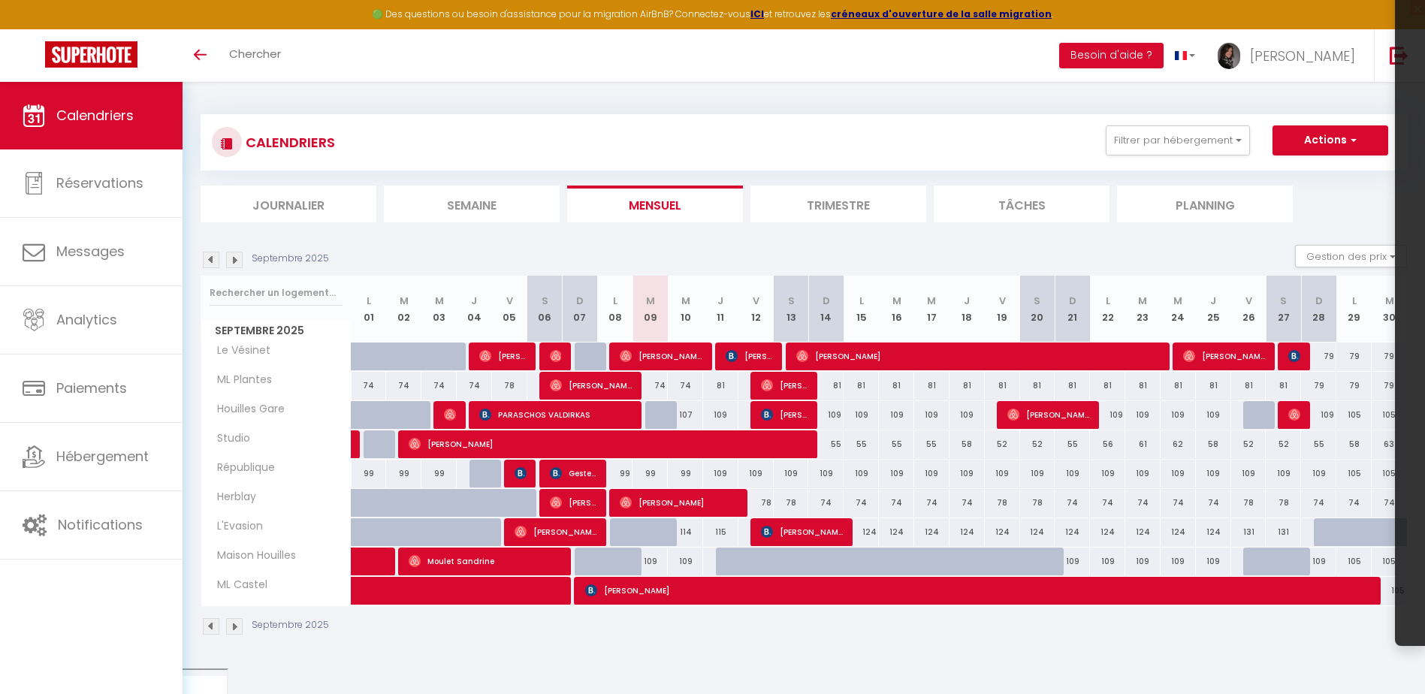
click at [229, 264] on img at bounding box center [234, 260] width 17 height 17
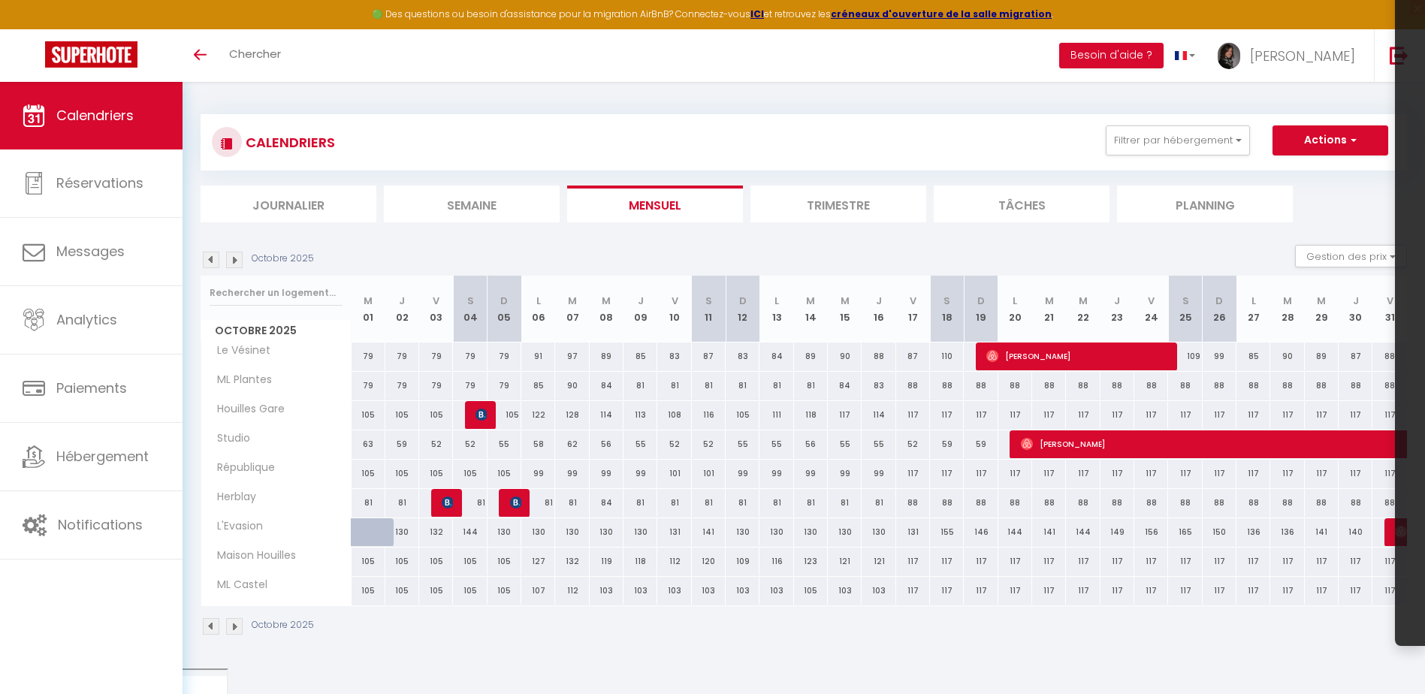
click at [236, 264] on img at bounding box center [234, 260] width 17 height 17
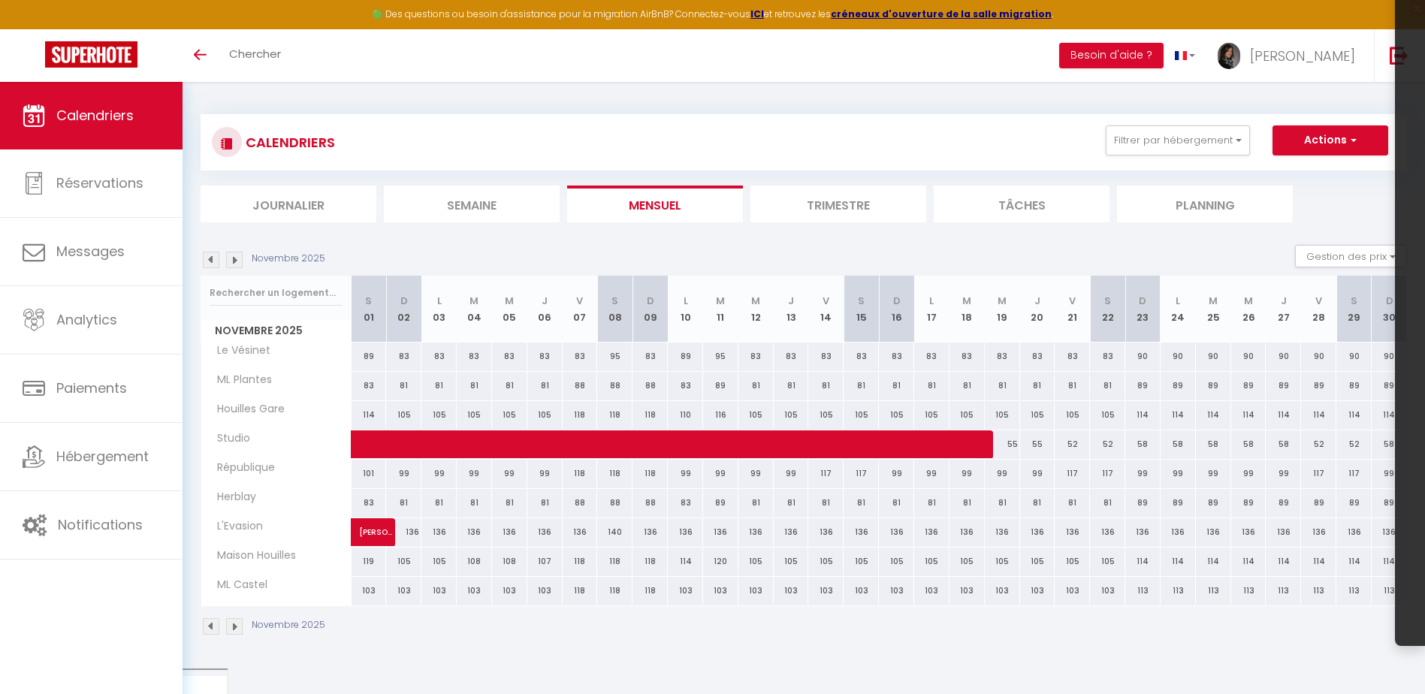
click at [236, 264] on img at bounding box center [234, 260] width 17 height 17
select select
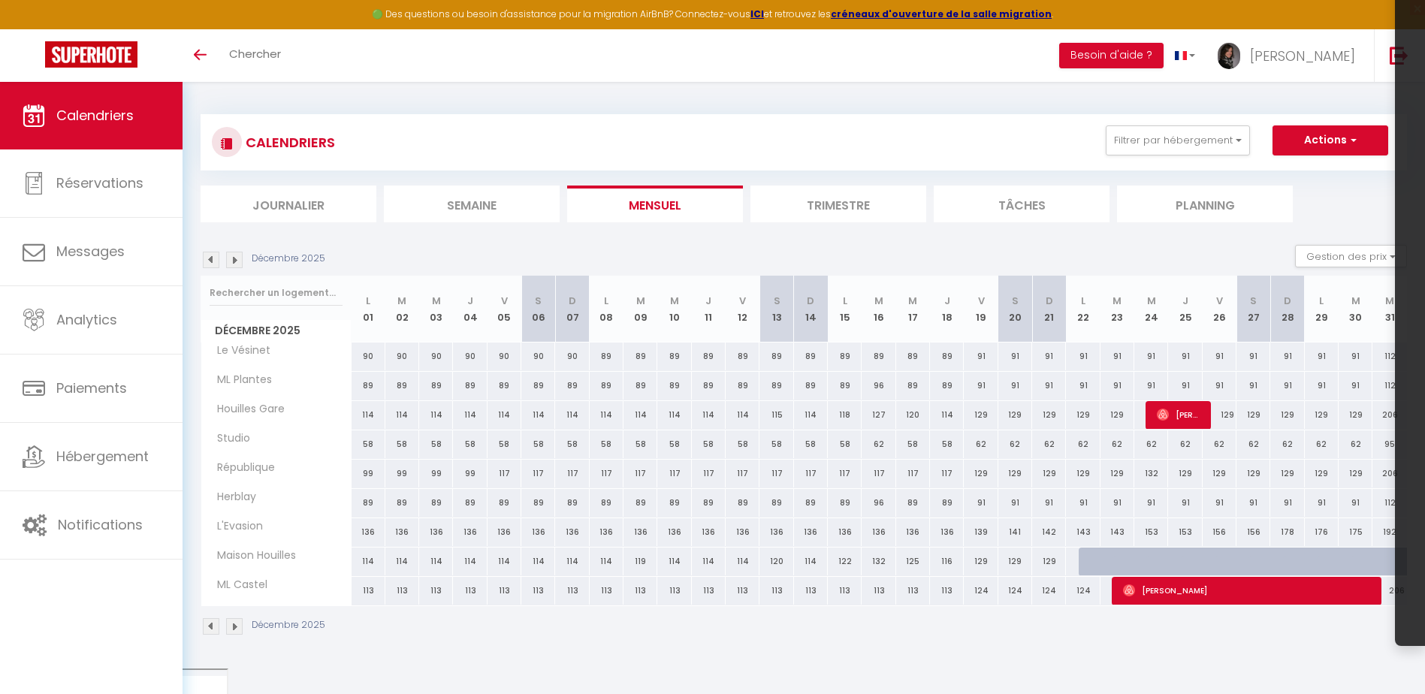
click at [1083, 566] on div at bounding box center [1096, 562] width 34 height 29
type input "129"
select select "1"
type input "Lun 22 Décembre 2025"
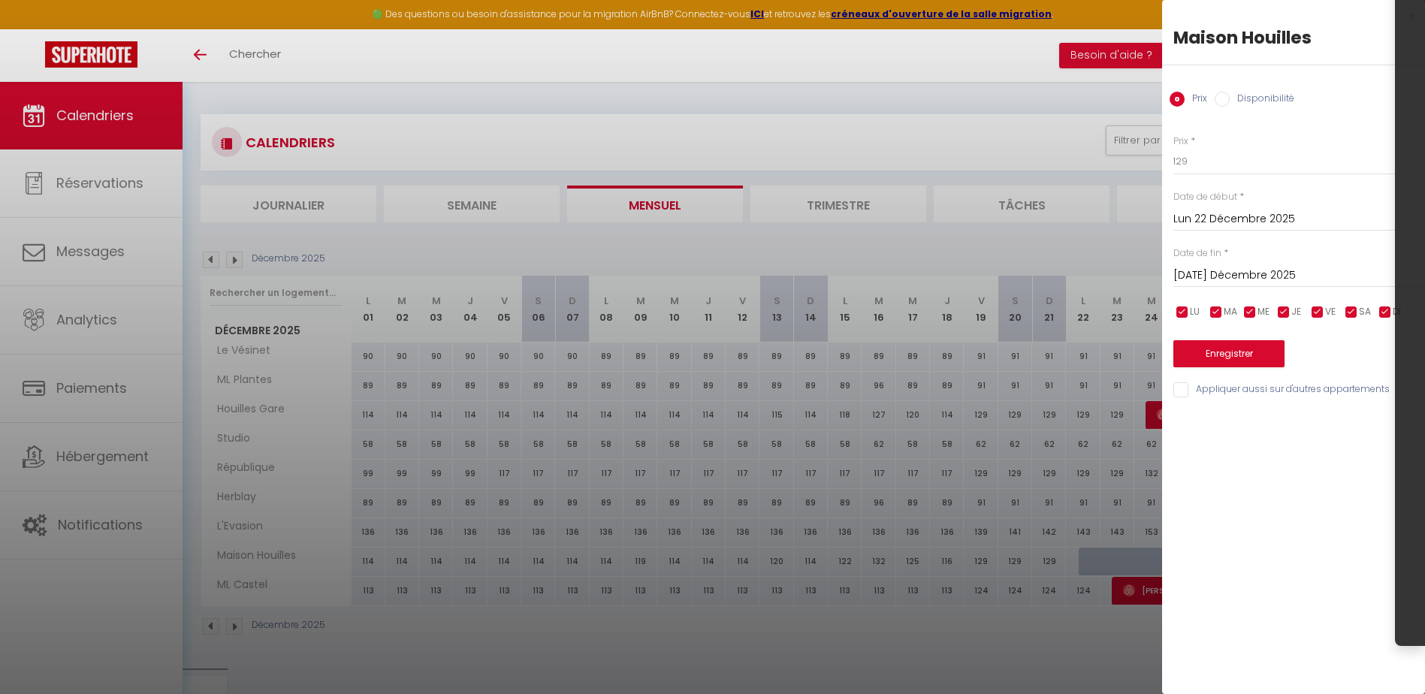
click at [1230, 227] on input "Lun 22 Décembre 2025" at bounding box center [1299, 220] width 252 height 20
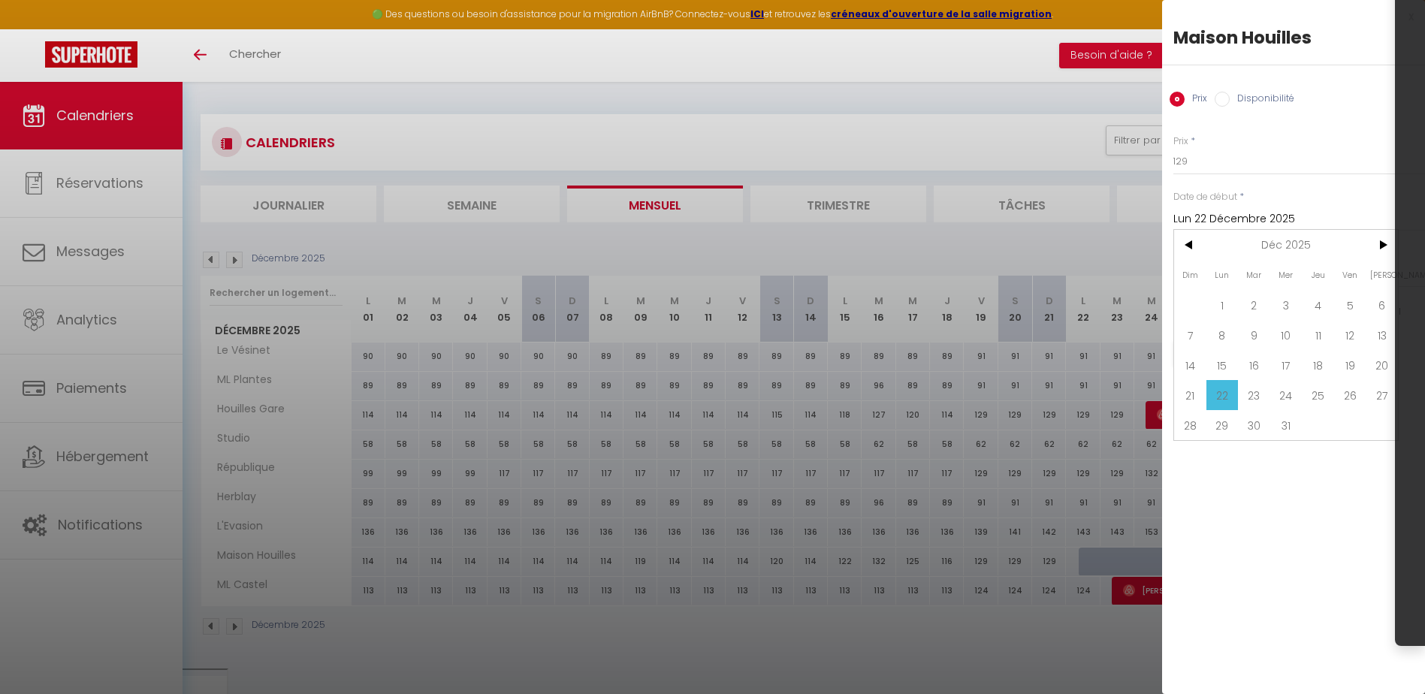
click at [1230, 227] on input "Lun 22 Décembre 2025" at bounding box center [1299, 220] width 252 height 20
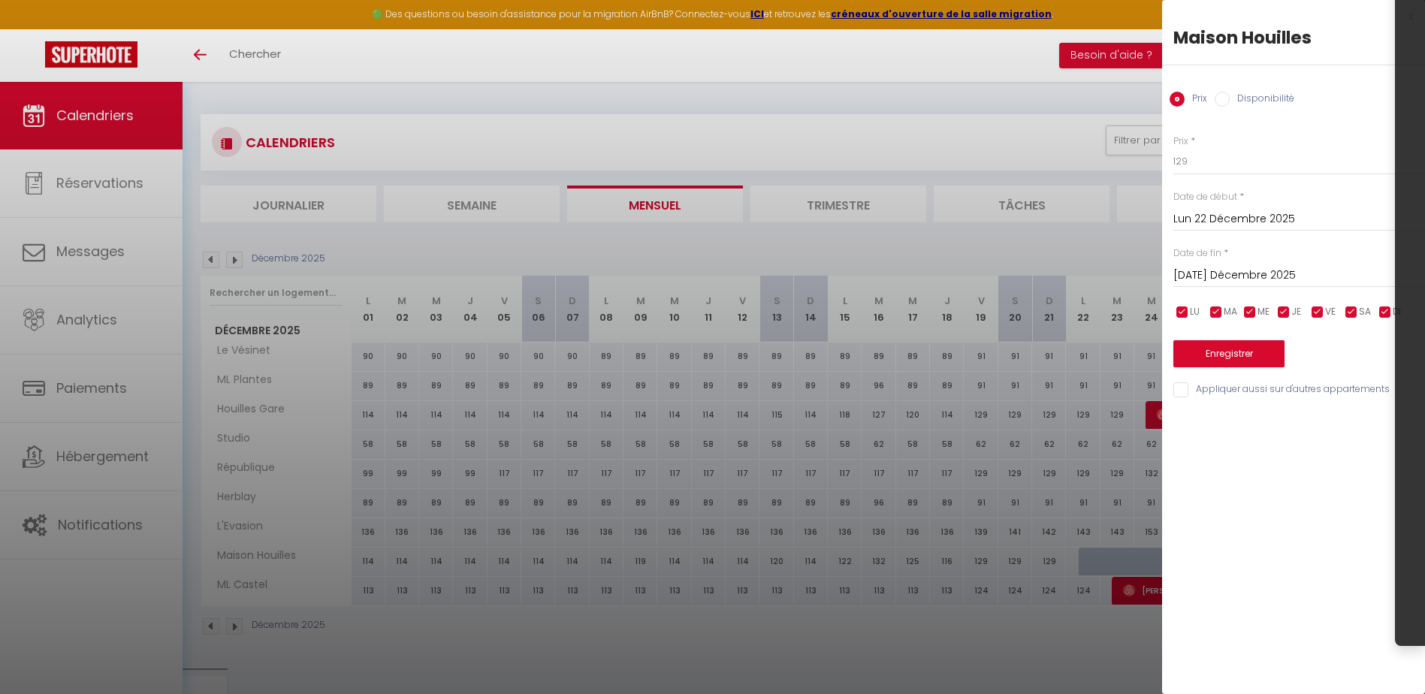
click at [1231, 280] on input "Mar 23 Décembre 2025" at bounding box center [1299, 276] width 252 height 20
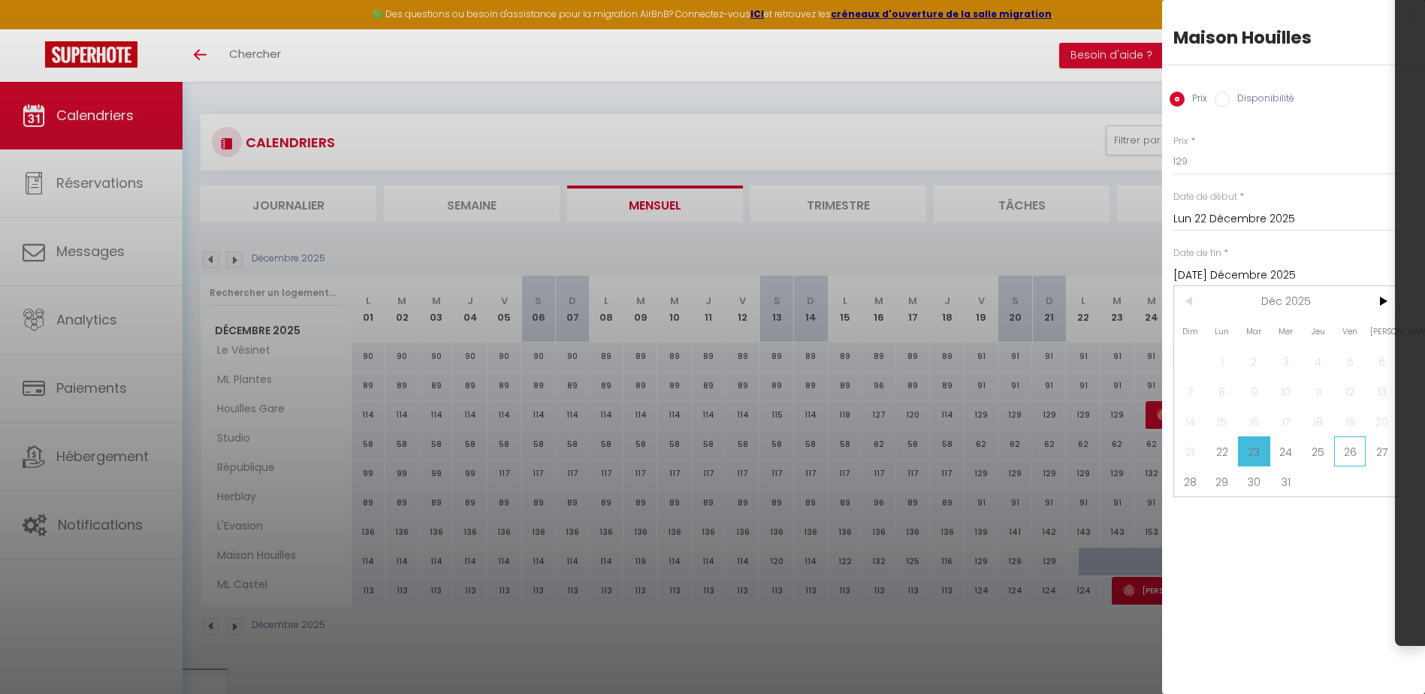
click at [1350, 450] on span "26" at bounding box center [1350, 451] width 32 height 30
type input "Ven 26 Décembre 2025"
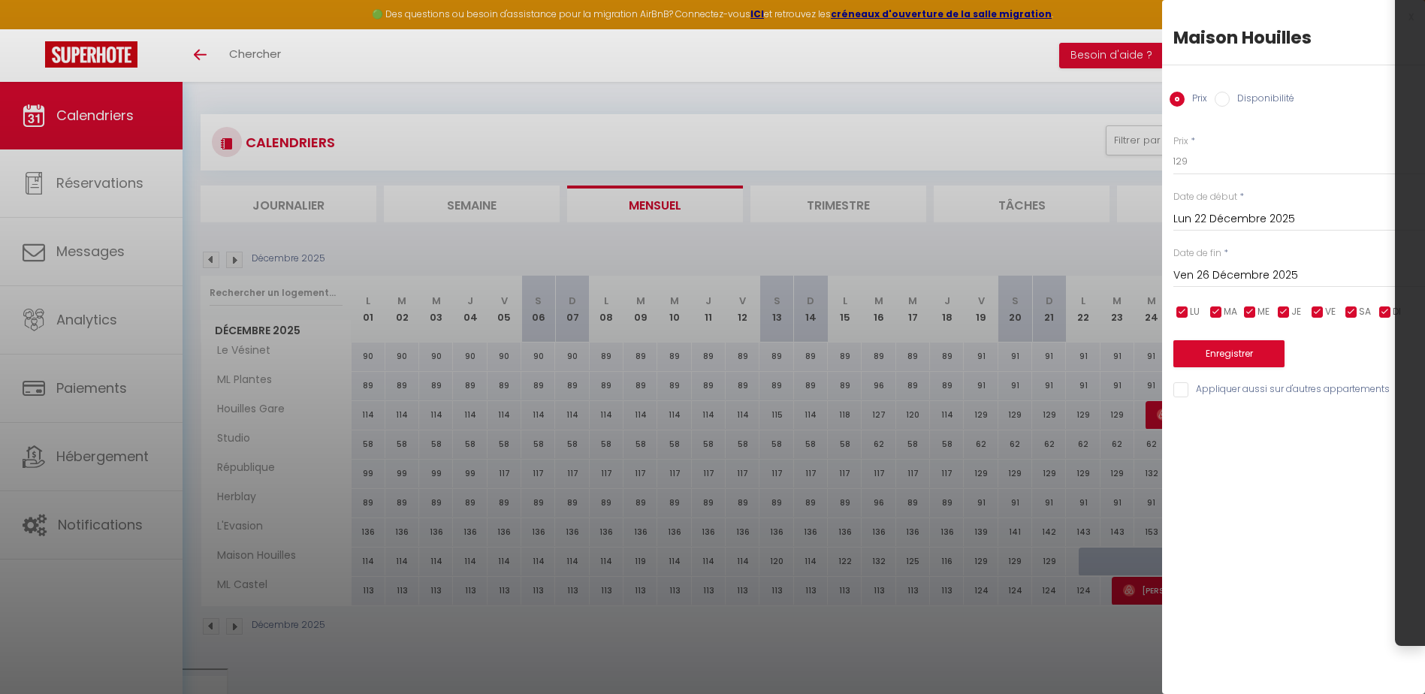
click at [1226, 98] on input "Disponibilité" at bounding box center [1221, 99] width 15 height 15
radio input "true"
radio input "false"
click at [1243, 352] on button "Enregistrer" at bounding box center [1228, 355] width 111 height 27
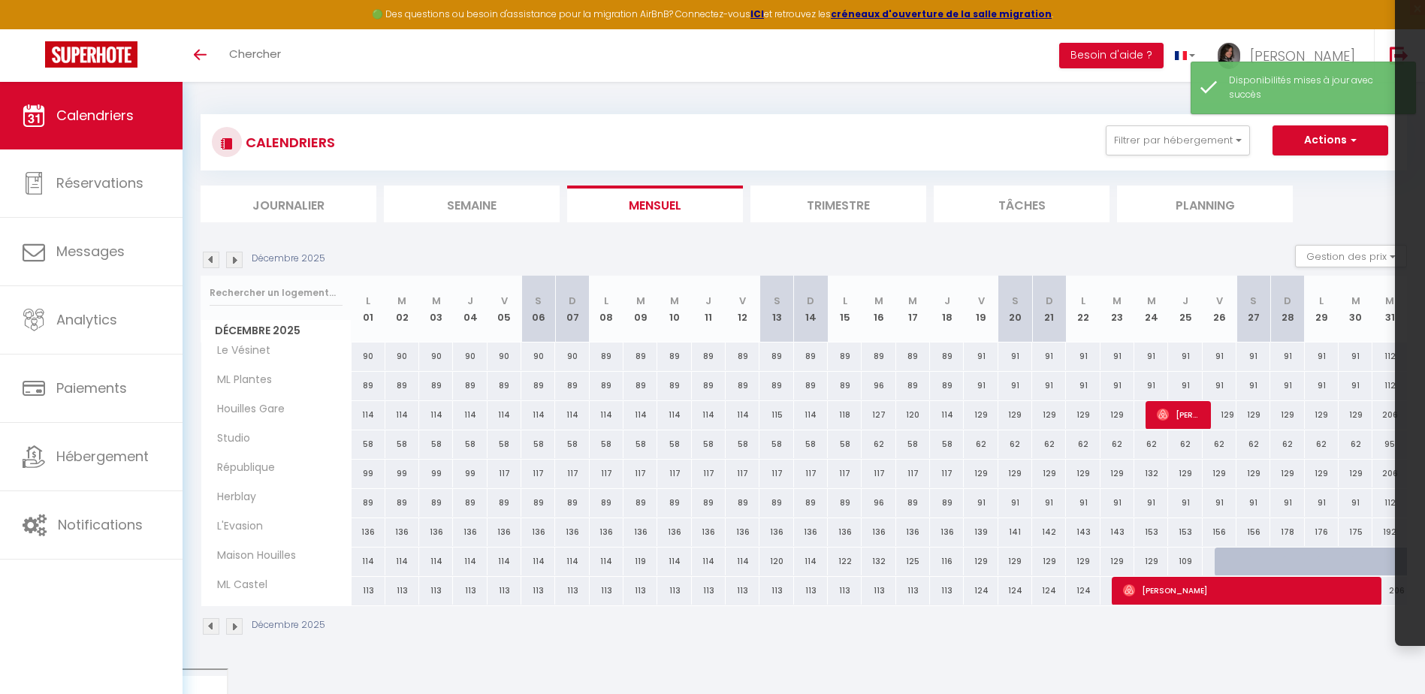
click at [1182, 566] on div "109" at bounding box center [1185, 562] width 34 height 28
select select "1"
type input "Jeu 25 Décembre 2025"
type input "Ven 26 Décembre 2025"
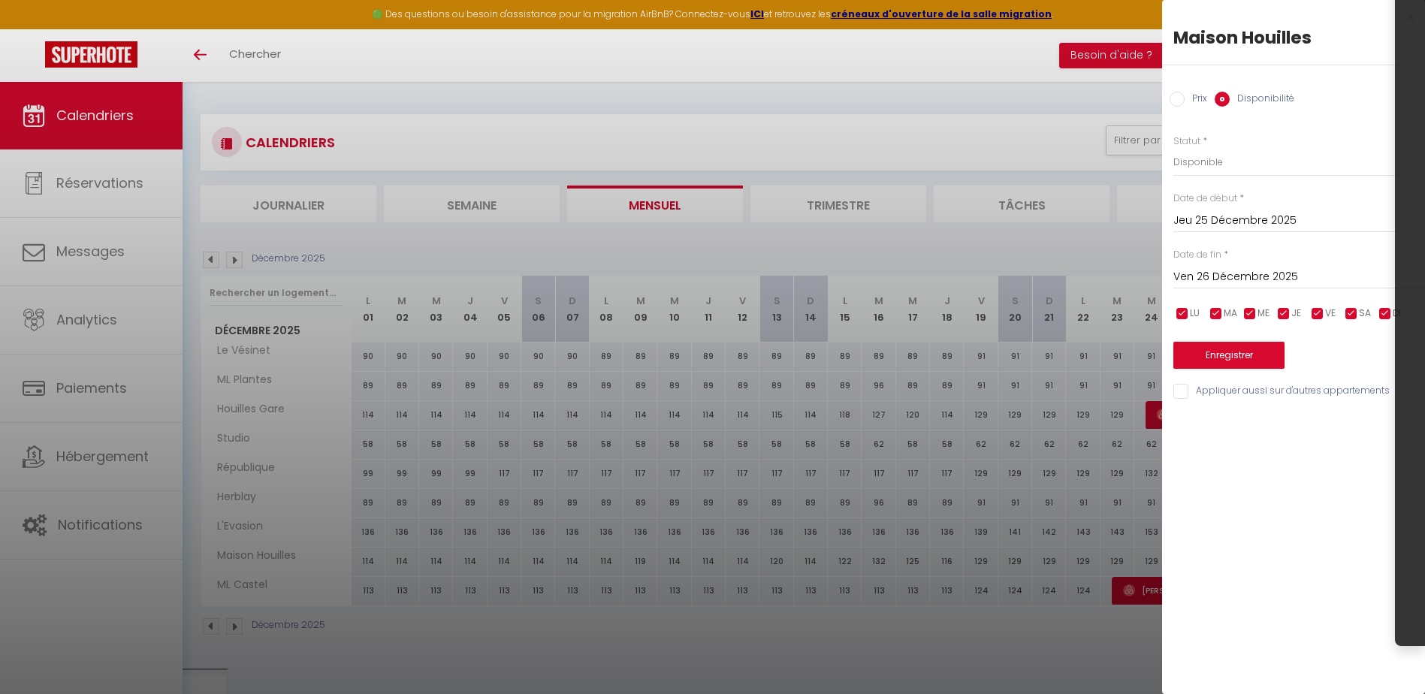
click at [1178, 100] on input "Prix" at bounding box center [1176, 99] width 15 height 15
radio input "true"
radio input "false"
drag, startPoint x: 1166, startPoint y: 157, endPoint x: 1134, endPoint y: 157, distance: 31.5
click at [1134, 157] on body "🟢 Des questions ou besoin d'assistance pour la migration AirBnB? Connectez-vous…" at bounding box center [712, 435] width 1425 height 707
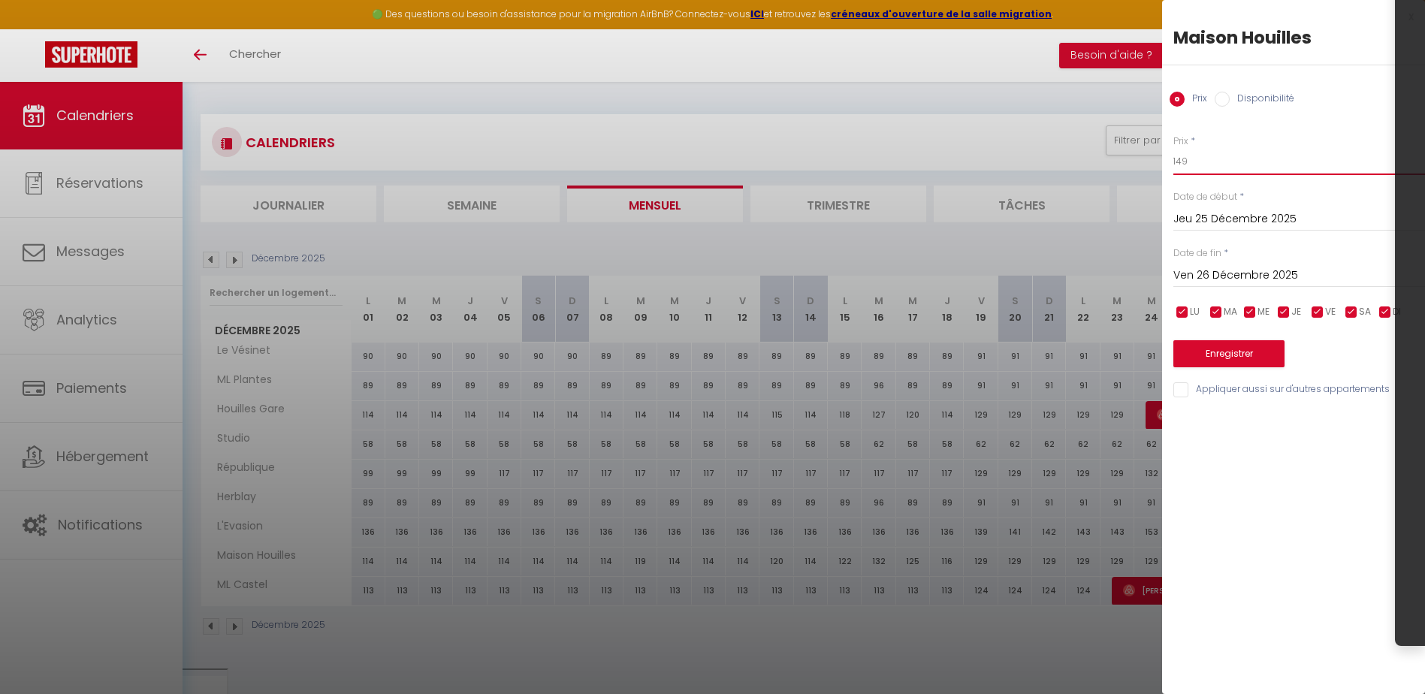
type input "149"
click at [1251, 358] on button "Enregistrer" at bounding box center [1228, 353] width 111 height 27
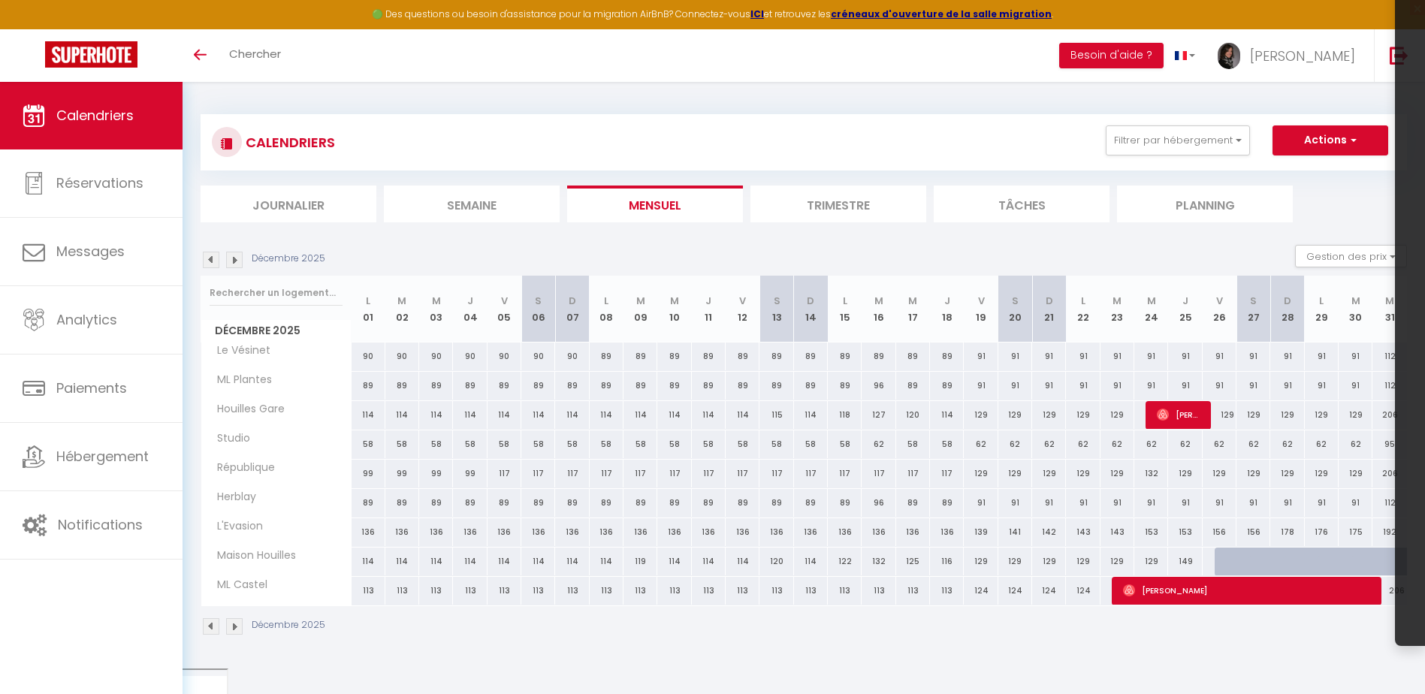
click at [1185, 475] on div "129" at bounding box center [1185, 474] width 34 height 28
type input "129"
type input "Jeu 25 Décembre 2025"
type input "Ven 26 Décembre 2025"
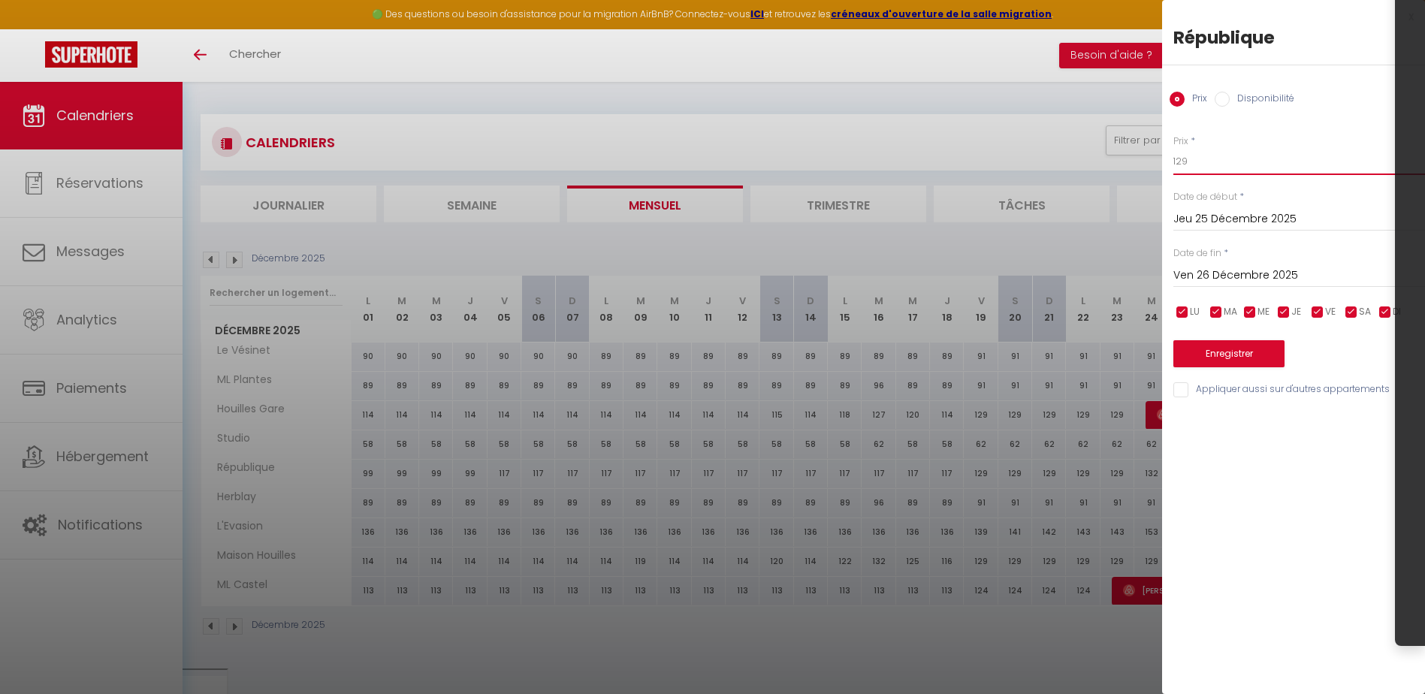
drag, startPoint x: 1192, startPoint y: 160, endPoint x: 1068, endPoint y: 152, distance: 124.2
click at [1068, 152] on body "🟢 Des questions ou besoin d'assistance pour la migration AirBnB? Connectez-vous…" at bounding box center [712, 435] width 1425 height 707
type input "132"
click at [1234, 351] on button "Enregistrer" at bounding box center [1228, 353] width 111 height 27
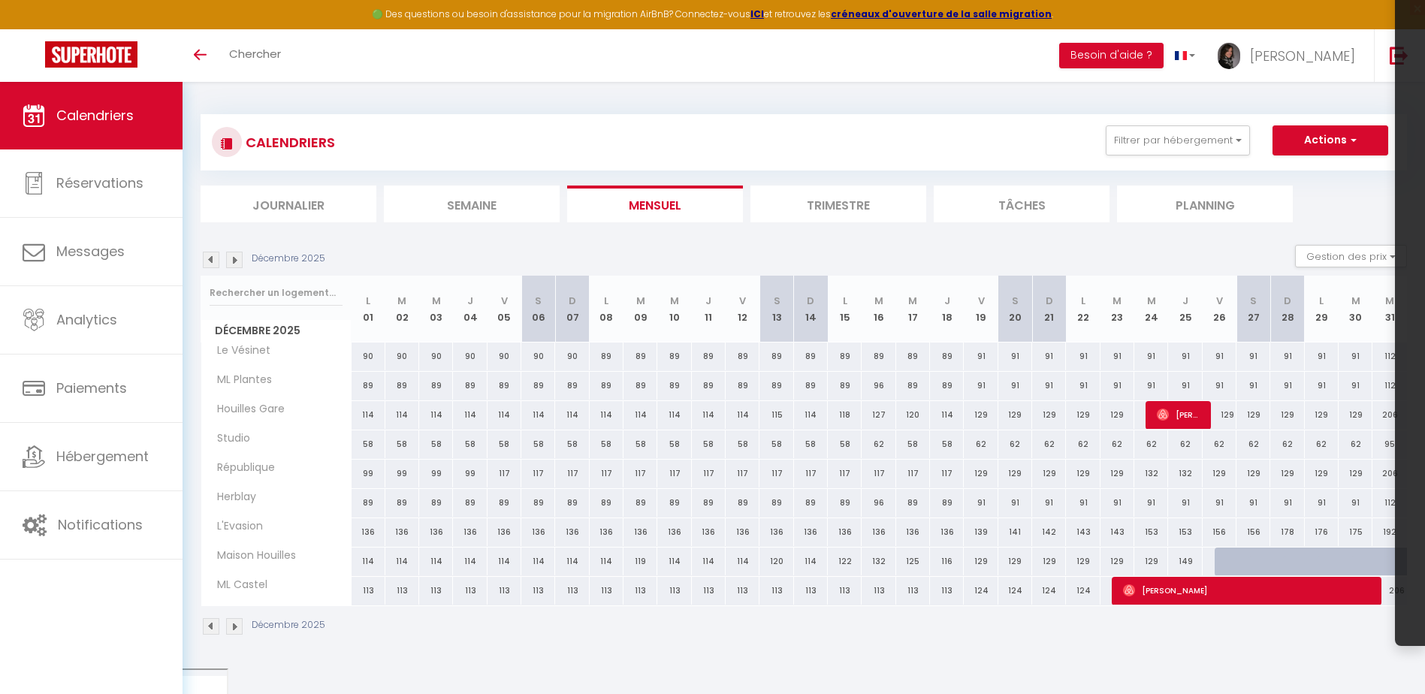
click at [1182, 356] on div "91" at bounding box center [1185, 356] width 34 height 28
type input "91"
type input "Jeu 25 Décembre 2025"
type input "Ven 26 Décembre 2025"
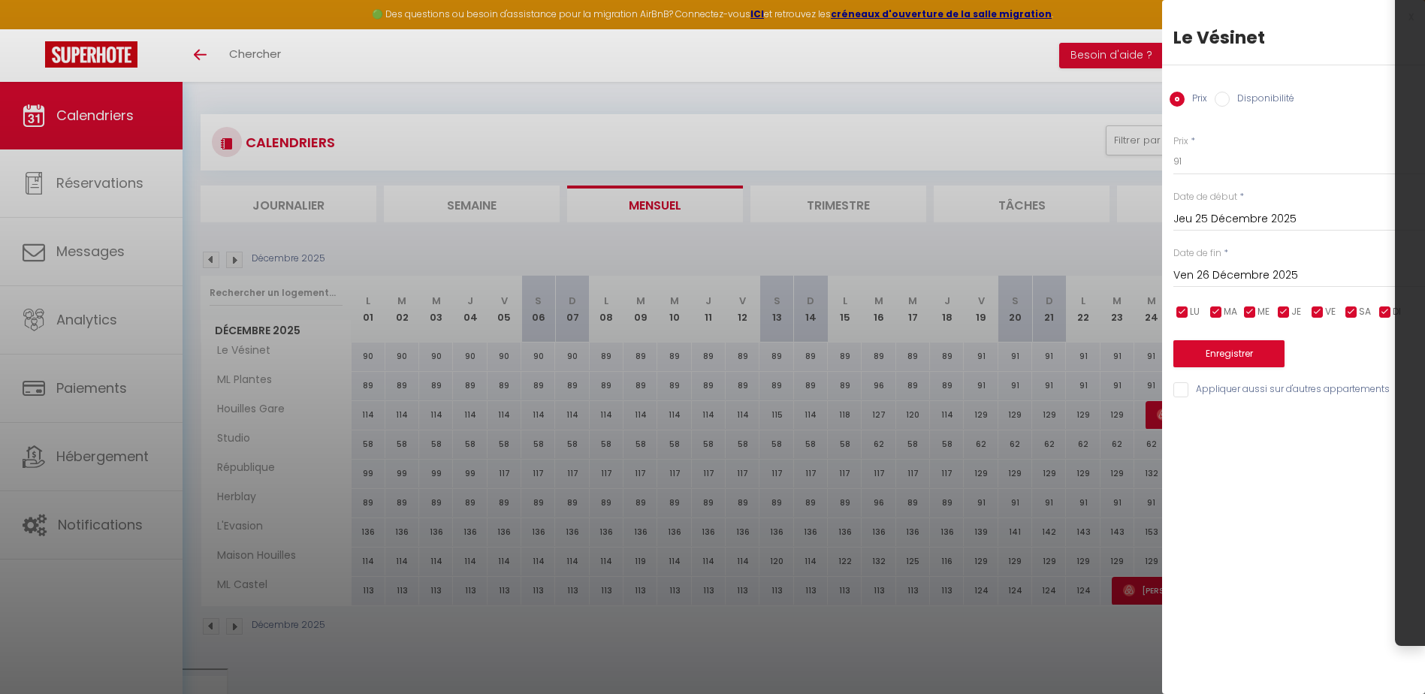
click at [1104, 101] on div at bounding box center [712, 347] width 1425 height 694
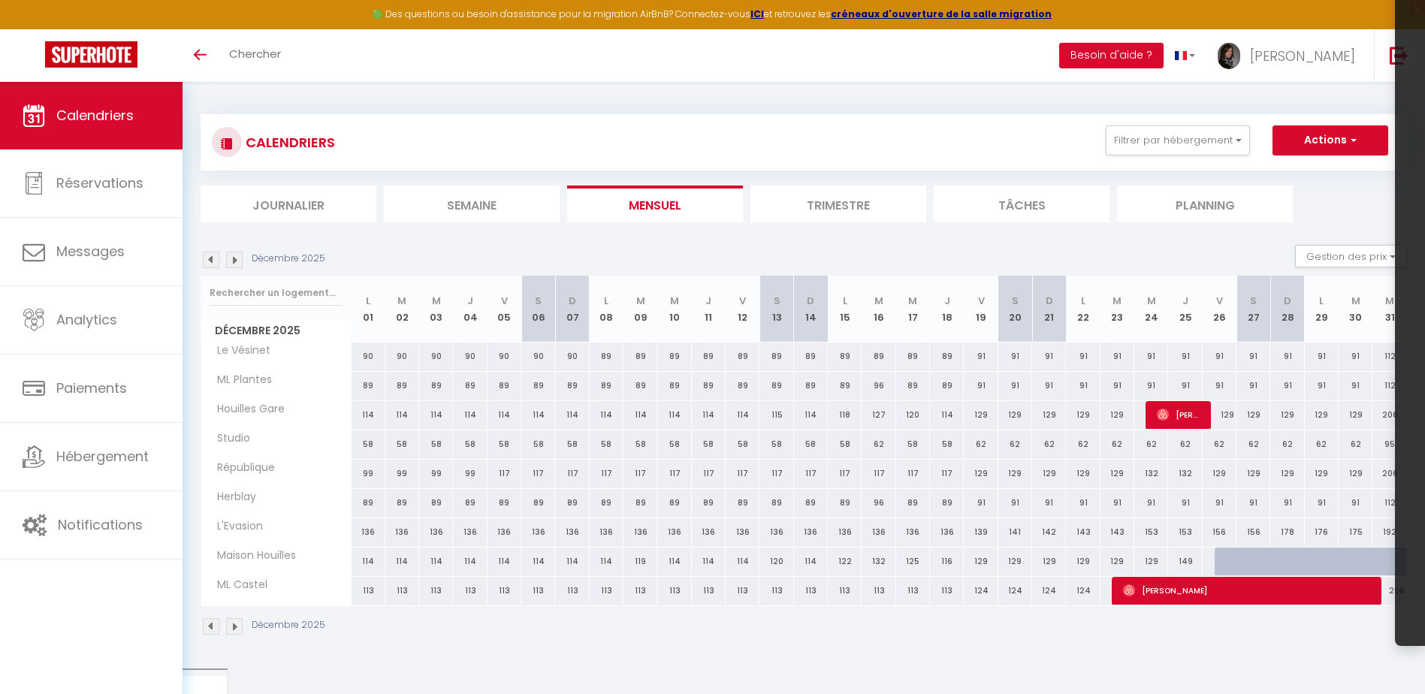
click at [1154, 355] on div "91" at bounding box center [1151, 356] width 34 height 28
type input "91"
type input "Mer 24 Décembre 2025"
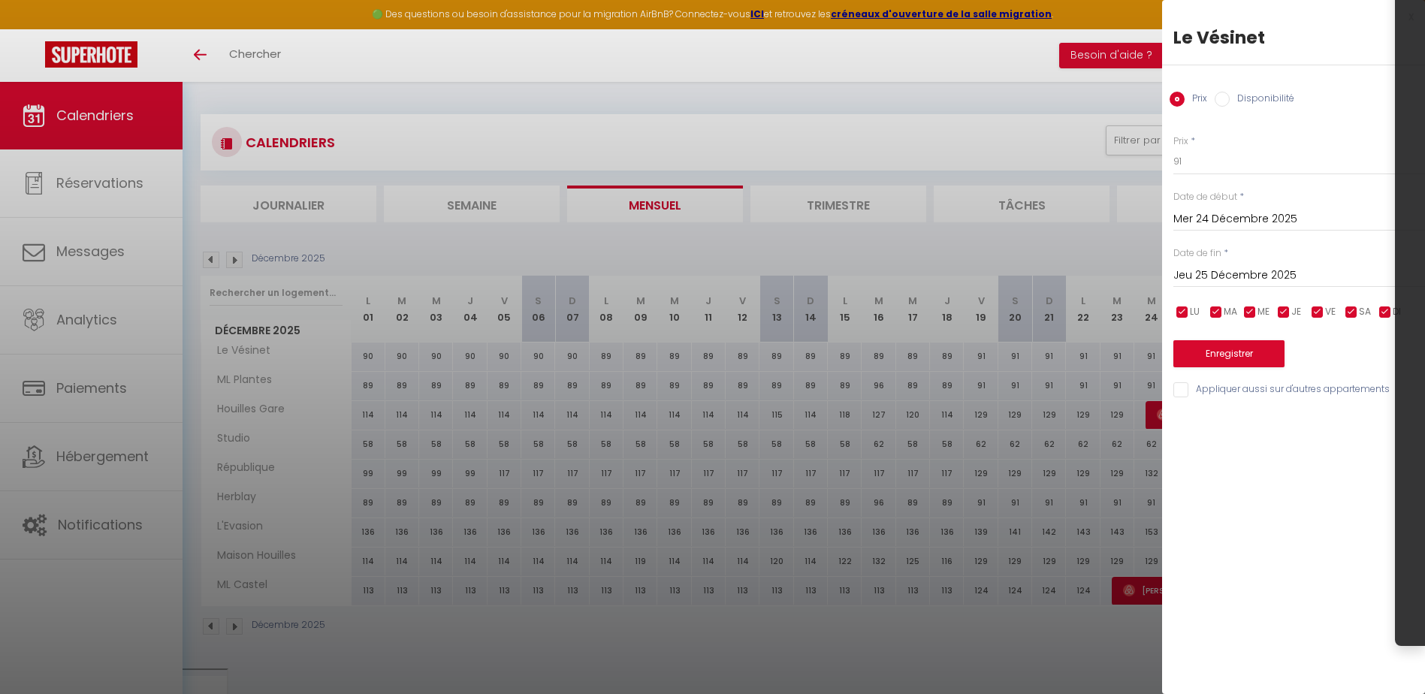
click at [1229, 274] on input "Jeu 25 Décembre 2025" at bounding box center [1299, 276] width 252 height 20
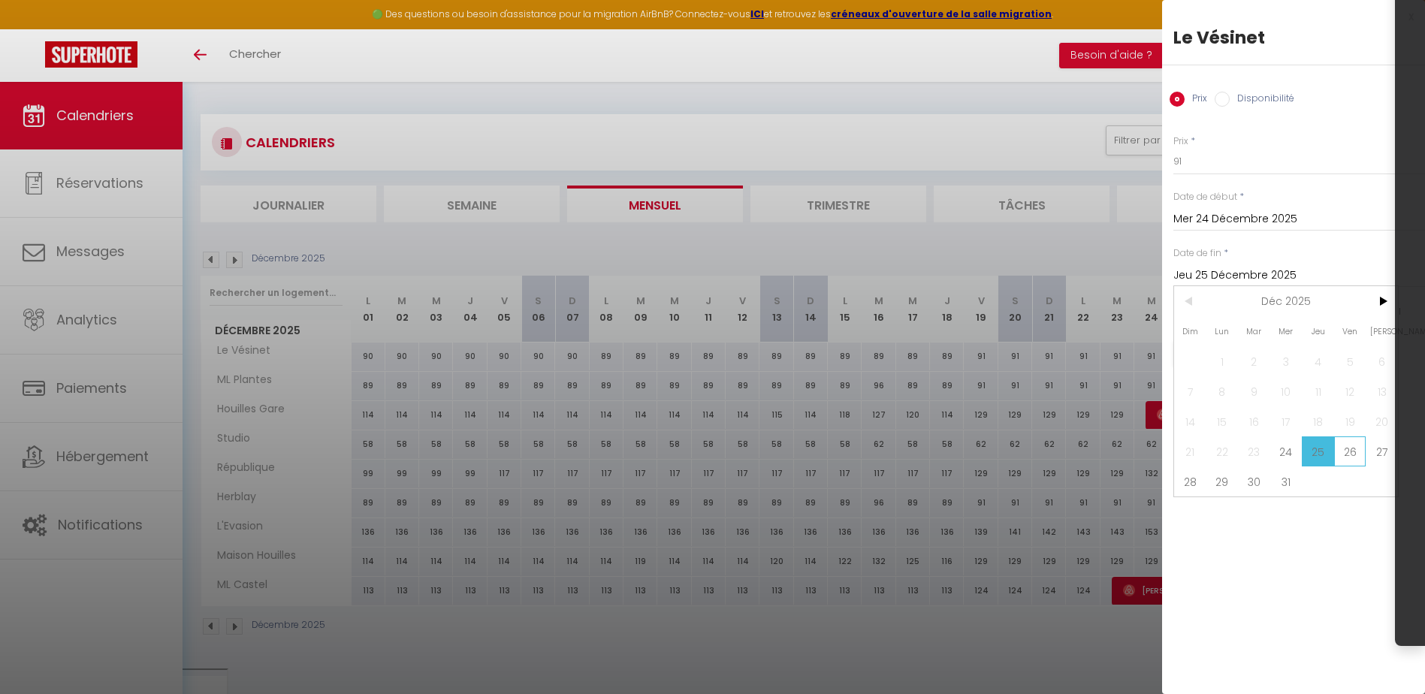
click at [1345, 460] on span "26" at bounding box center [1350, 451] width 32 height 30
type input "Ven 26 Décembre 2025"
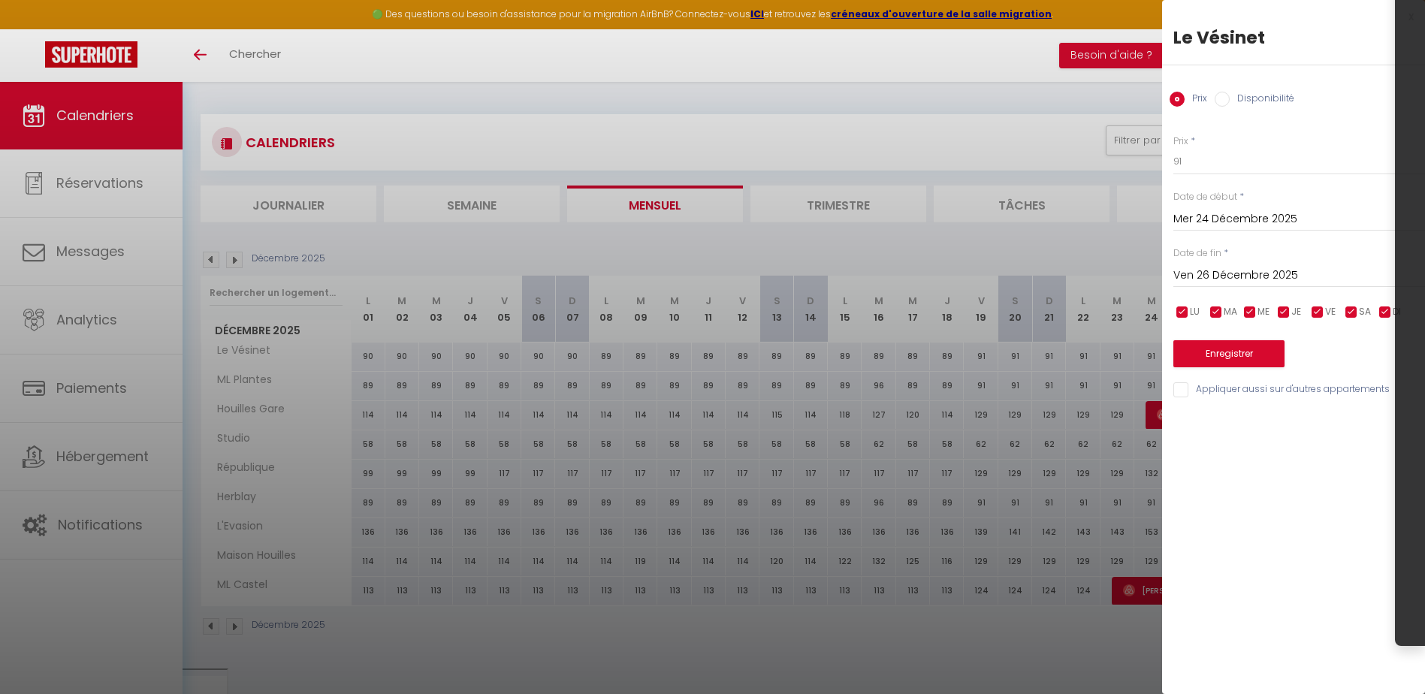
click at [1072, 76] on div at bounding box center [712, 347] width 1425 height 694
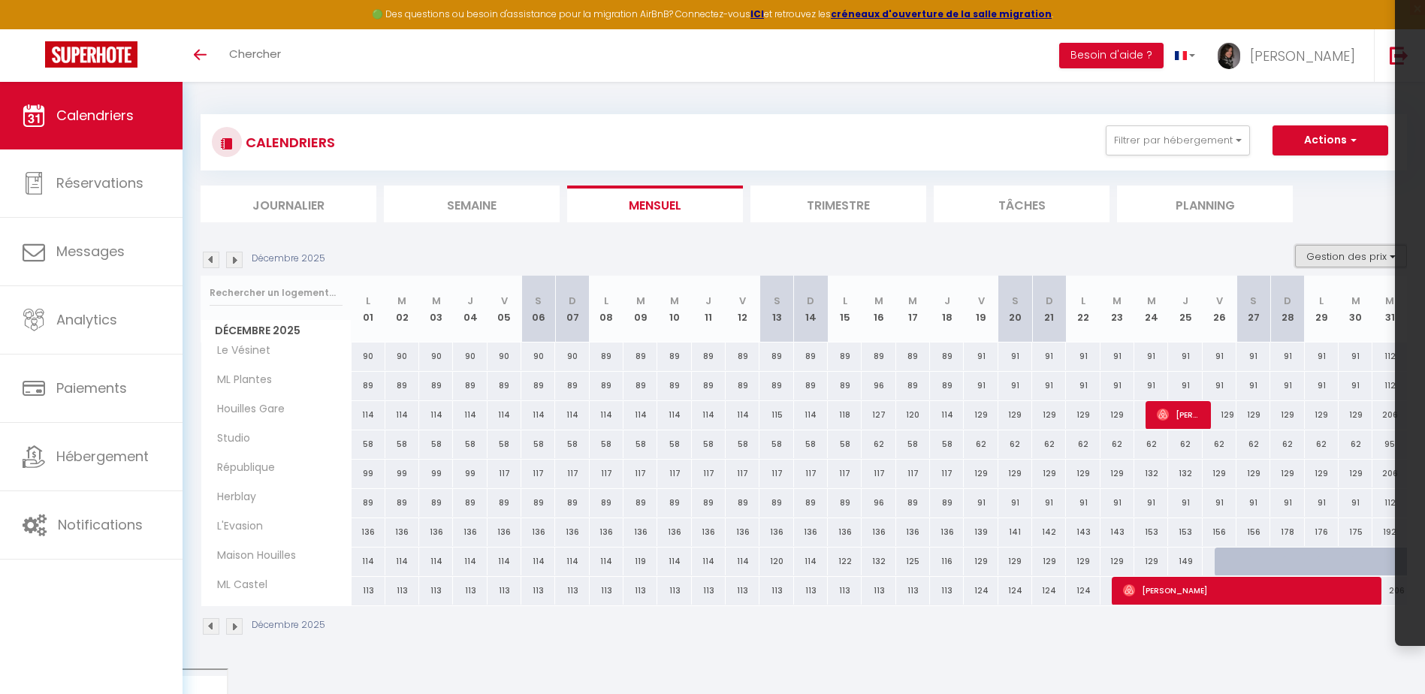
click at [1348, 262] on button "Gestion des prix" at bounding box center [1351, 256] width 112 height 23
click at [1275, 300] on input "Nb Nuits minimum" at bounding box center [1338, 302] width 135 height 15
checkbox input "true"
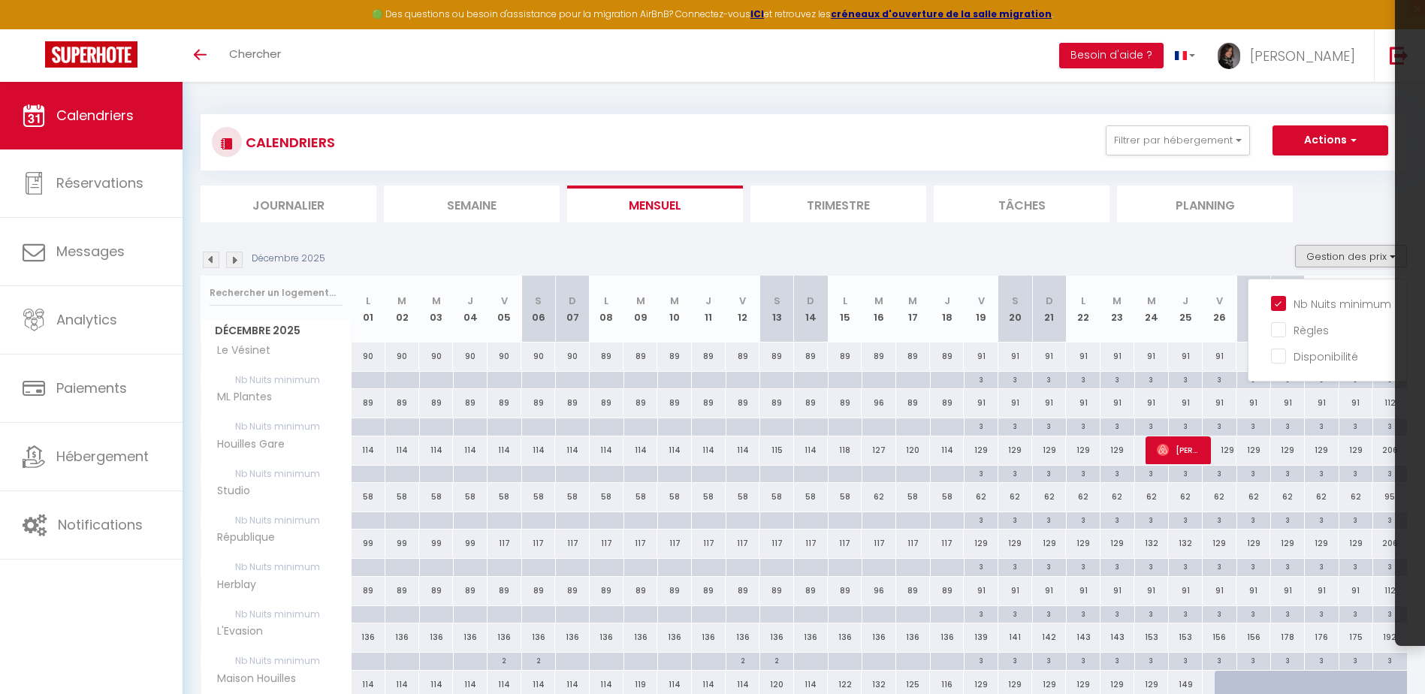
click at [1292, 240] on section "Décembre 2025 Gestion des prix Nb Nuits minimum Règles Disponibilité Décembre 2…" at bounding box center [804, 519] width 1206 height 579
click at [215, 259] on img at bounding box center [211, 260] width 17 height 17
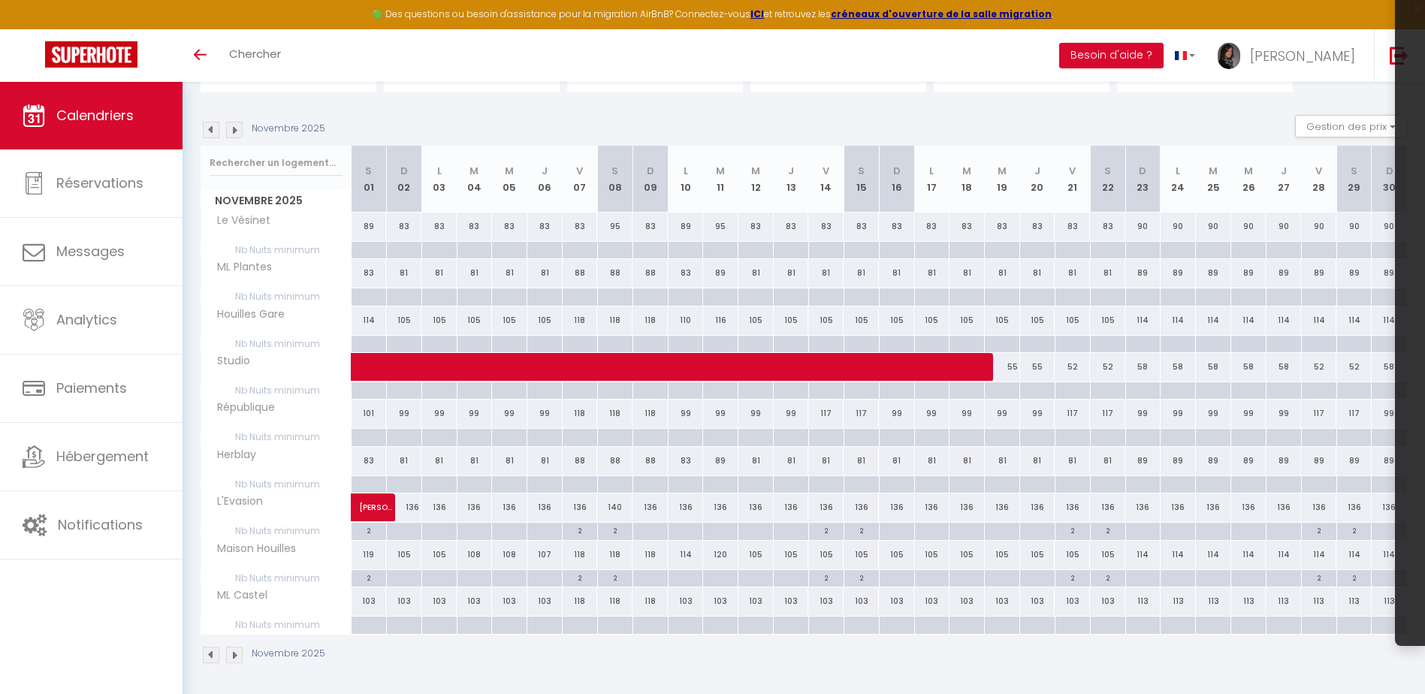
scroll to position [132, 0]
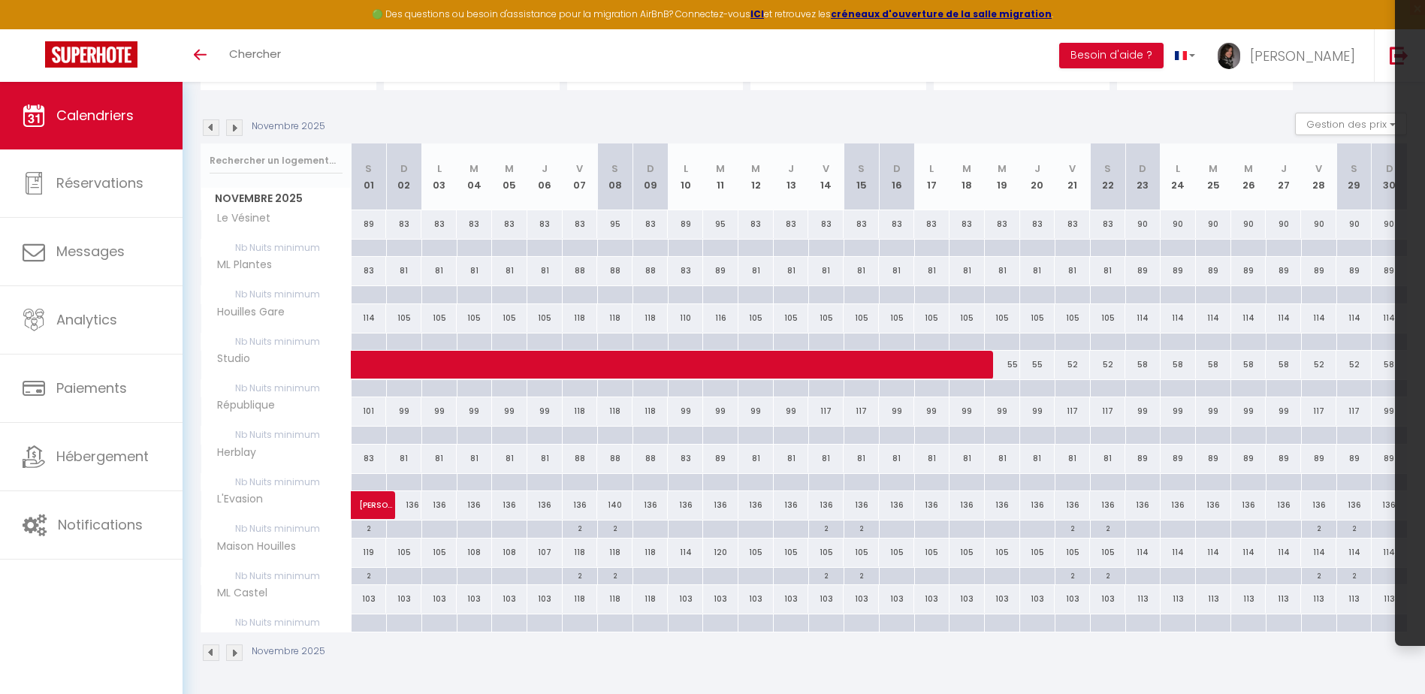
click at [213, 131] on img at bounding box center [211, 127] width 17 height 17
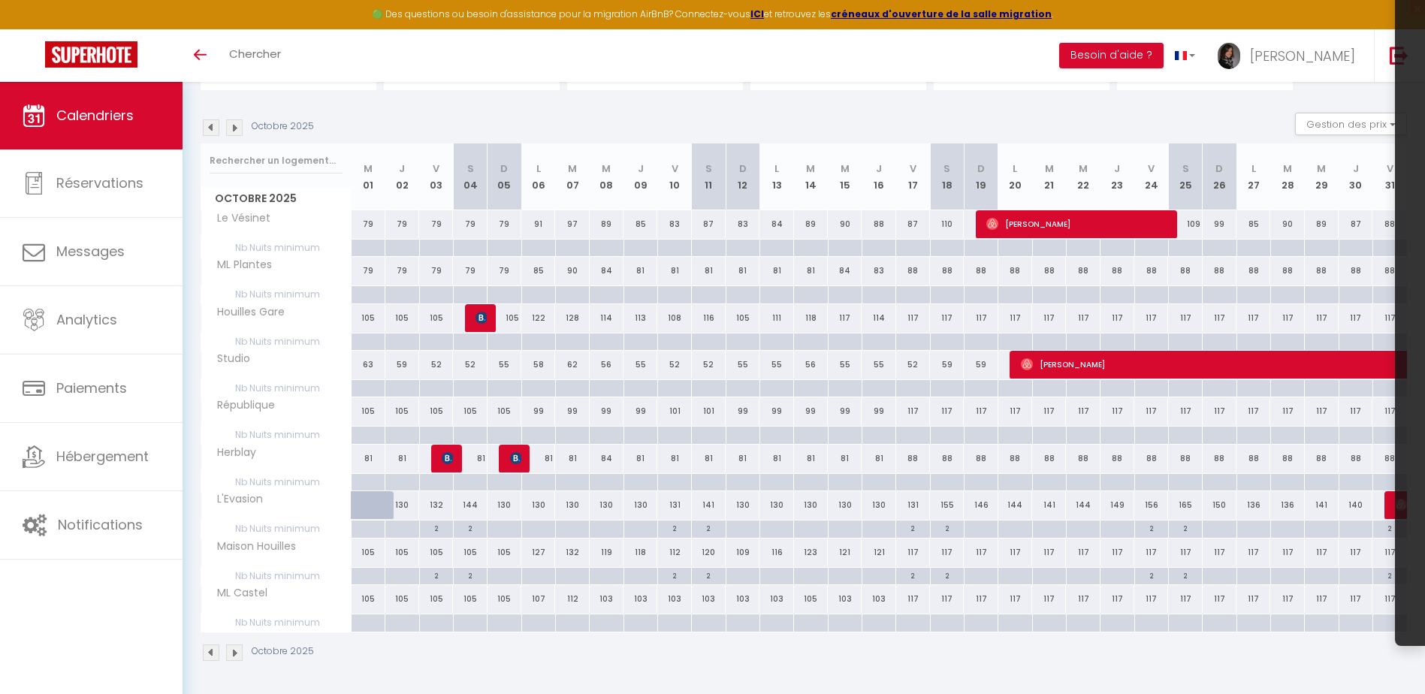
click at [213, 131] on img at bounding box center [211, 127] width 17 height 17
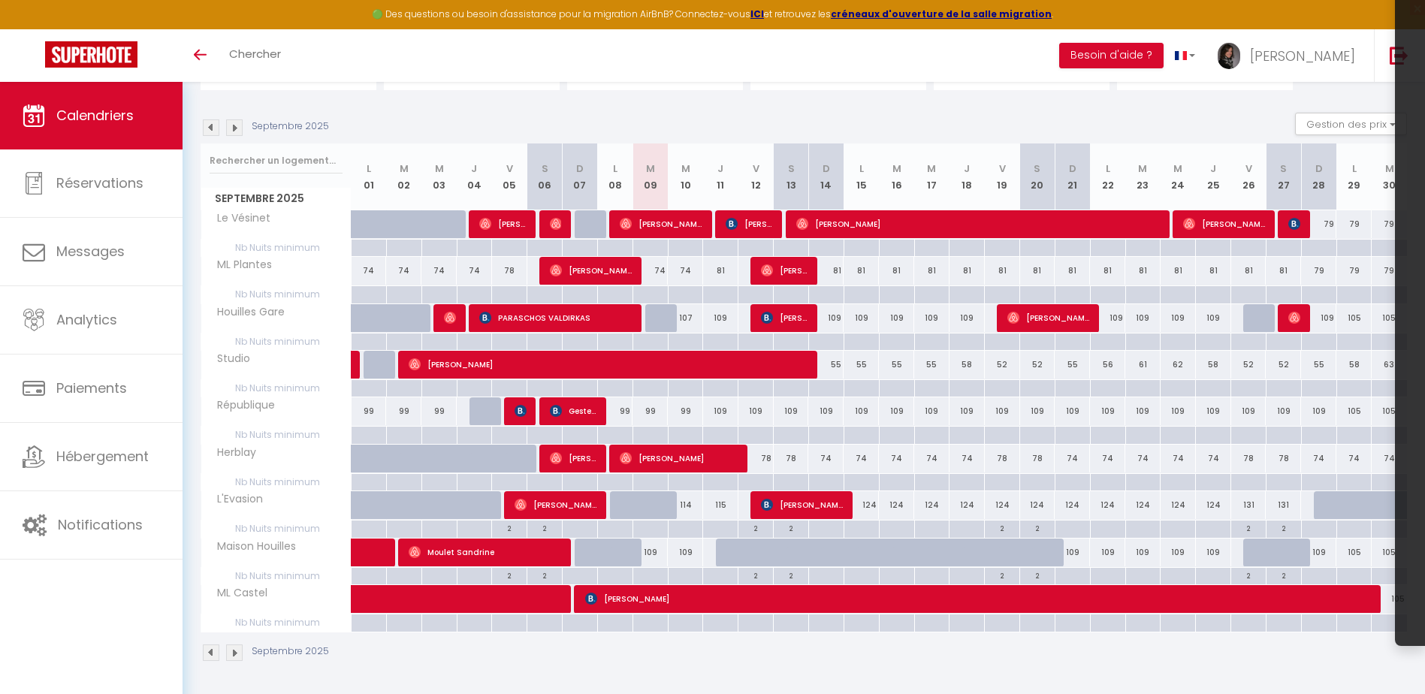
click at [213, 131] on img at bounding box center [211, 127] width 17 height 17
